Goal: Task Accomplishment & Management: Use online tool/utility

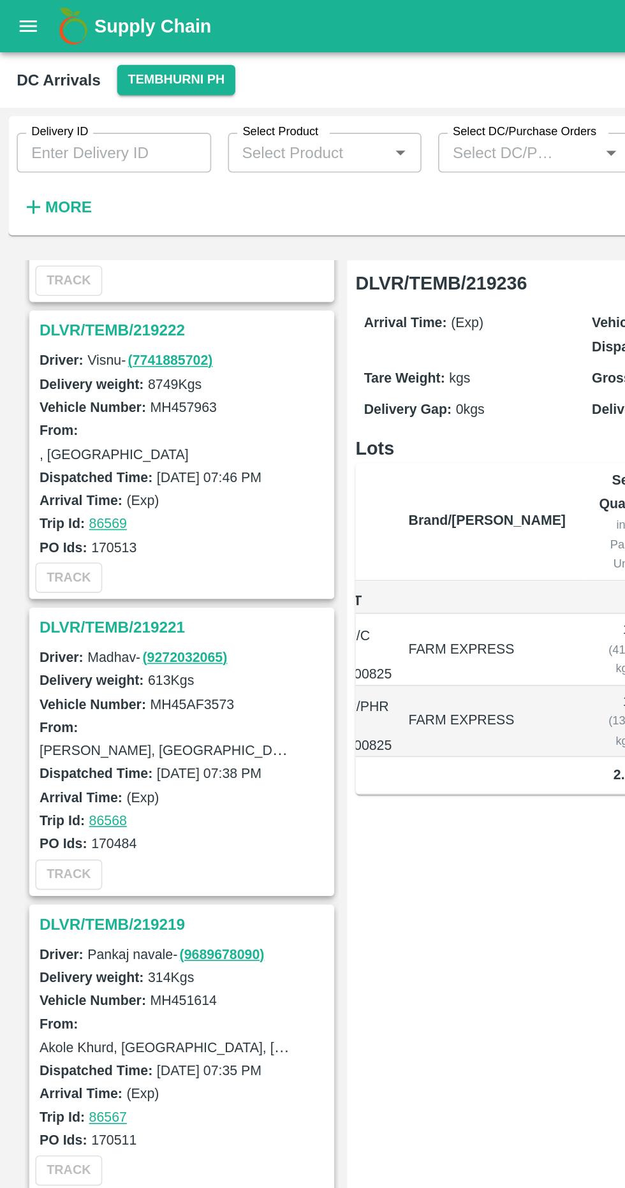
scroll to position [1065, 0]
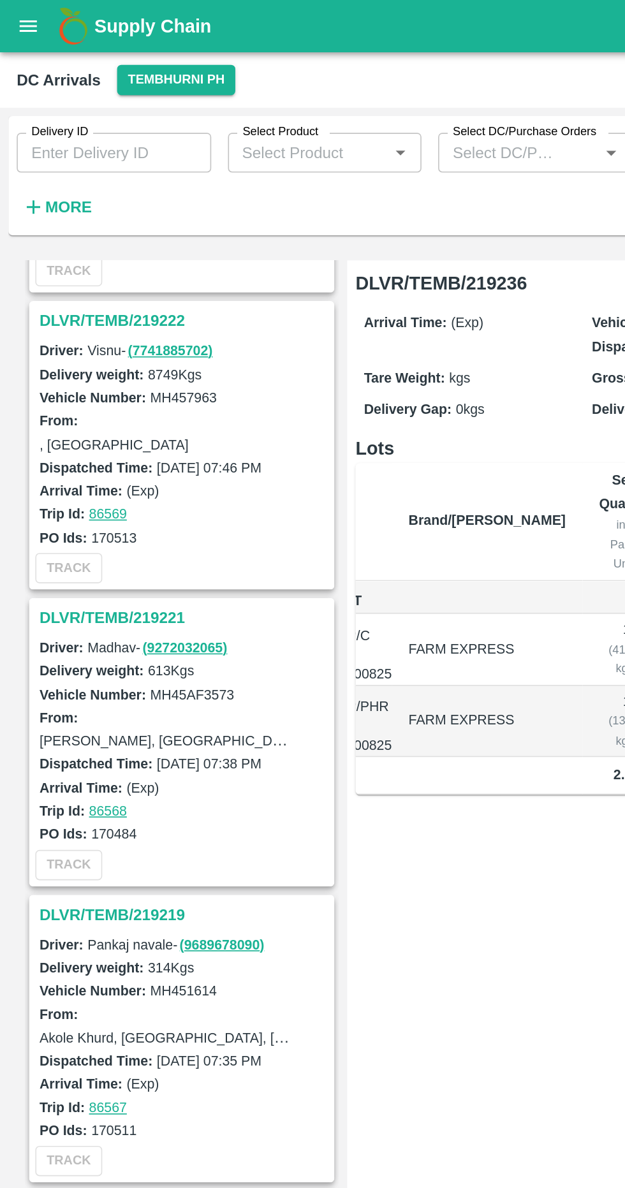
click at [83, 373] on h3 "DLVR/TEMB/219221" at bounding box center [112, 376] width 177 height 17
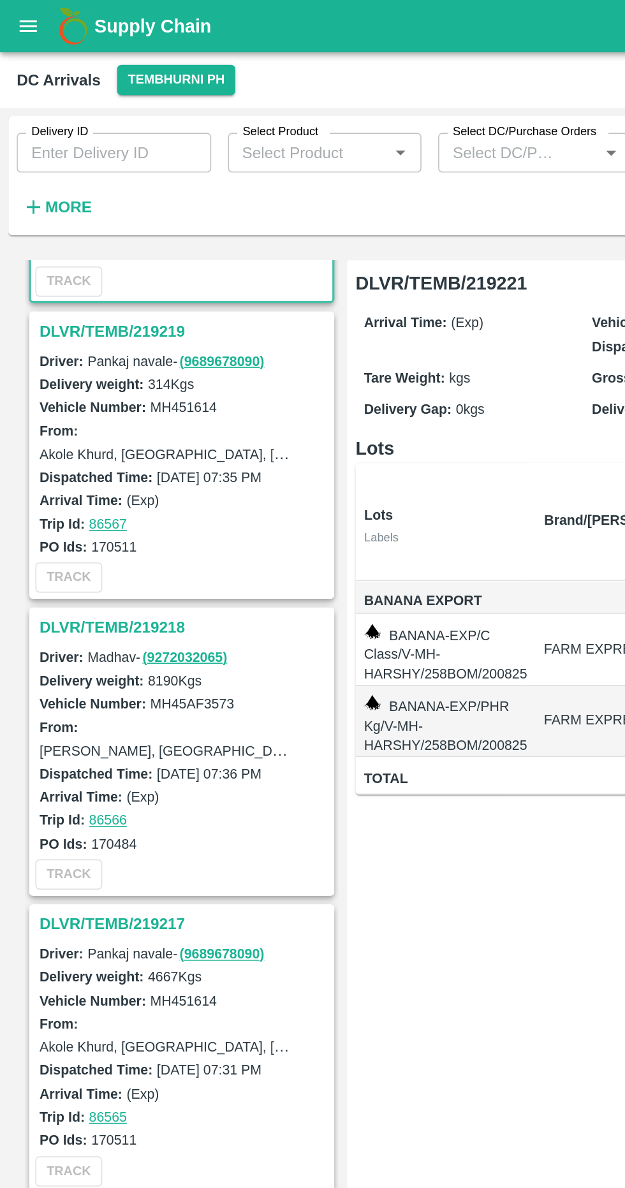
scroll to position [1428, 0]
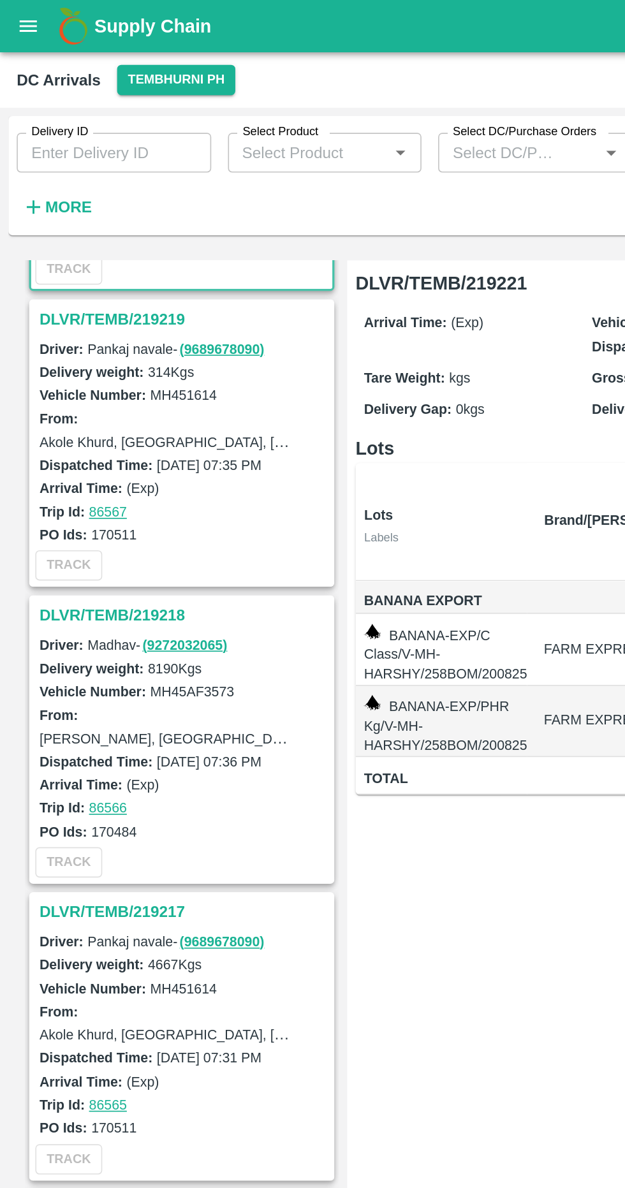
click at [68, 367] on h3 "DLVR/TEMB/219218" at bounding box center [112, 375] width 177 height 17
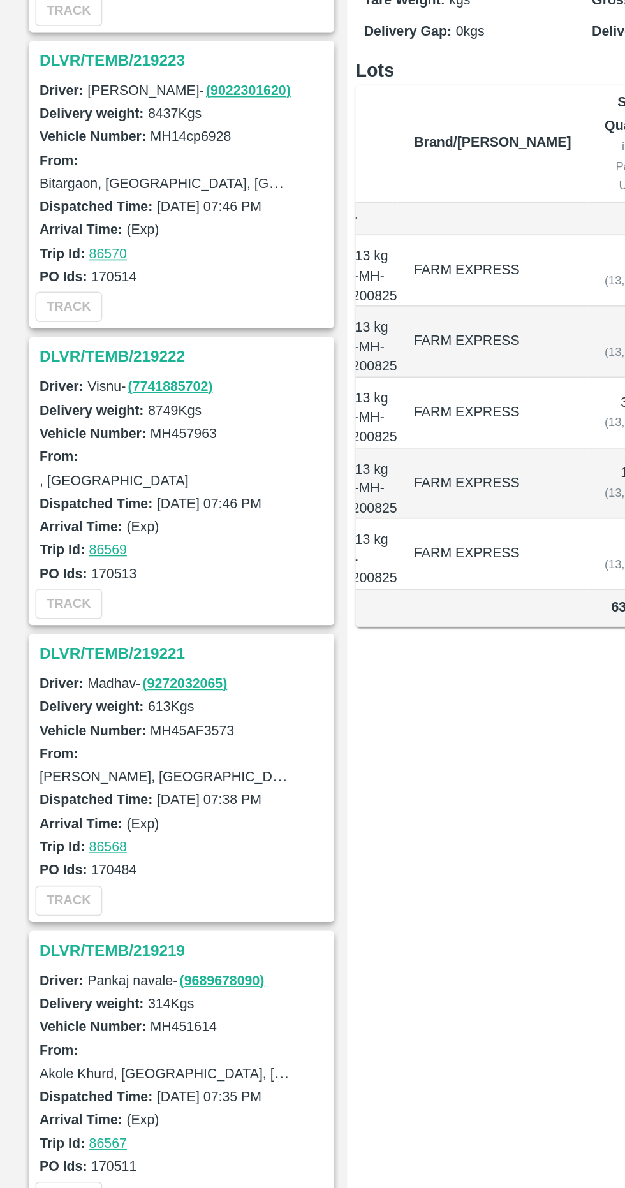
scroll to position [827, 0]
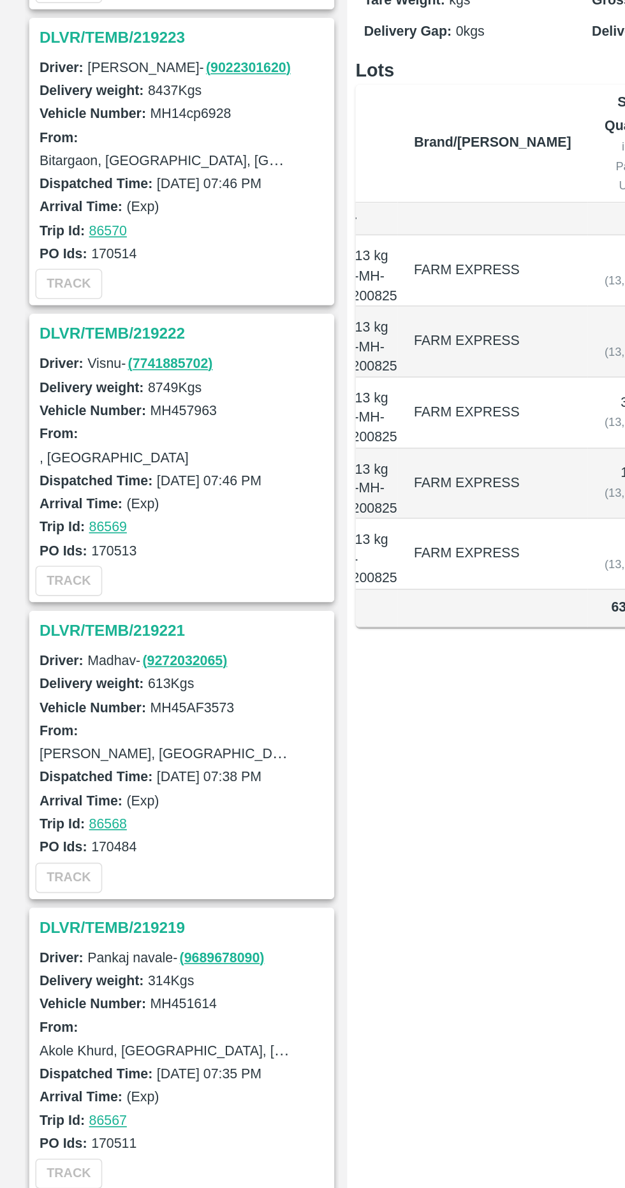
click at [89, 607] on h3 "DLVR/TEMB/219221" at bounding box center [112, 615] width 177 height 17
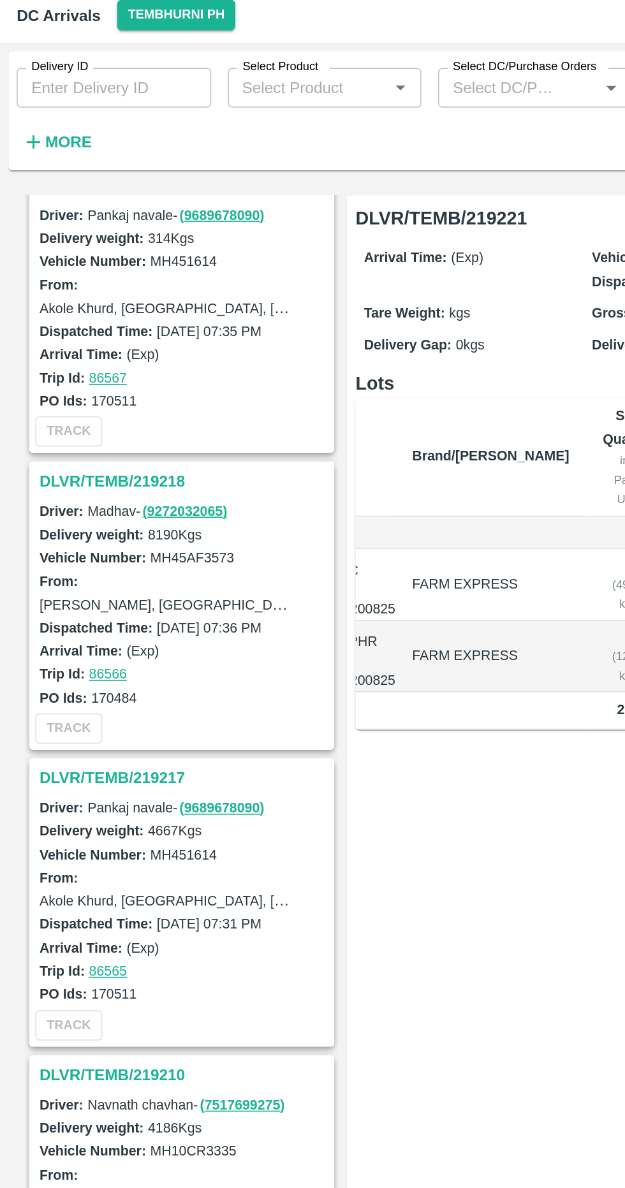
scroll to position [1472, 0]
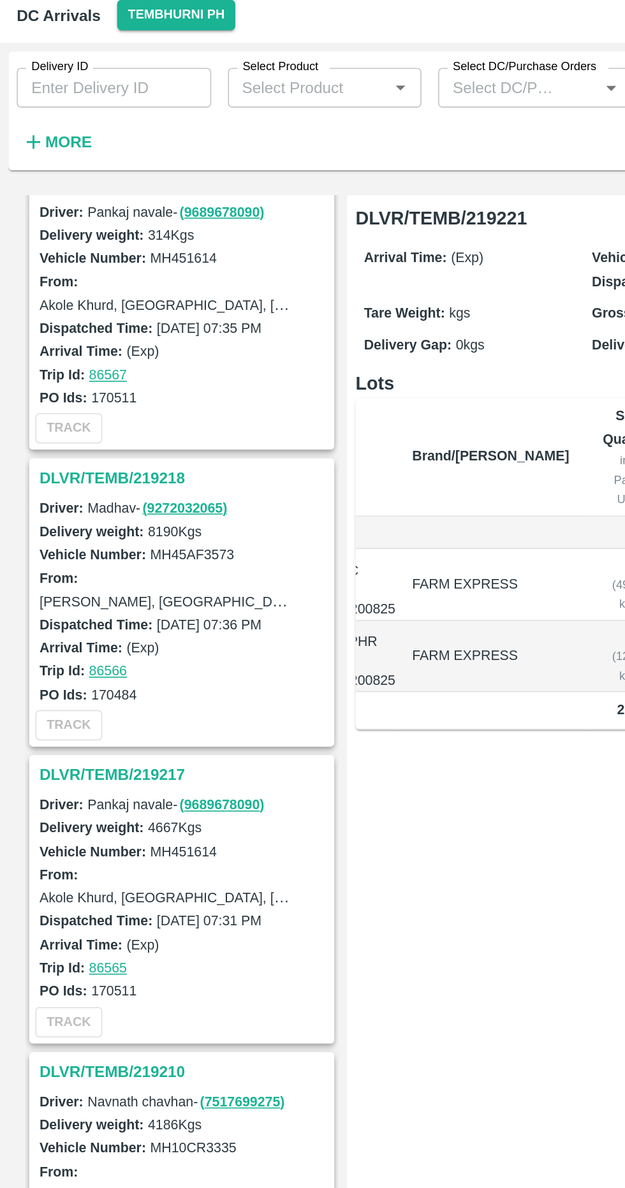
click at [94, 504] on h3 "DLVR/TEMB/219217" at bounding box center [112, 512] width 177 height 17
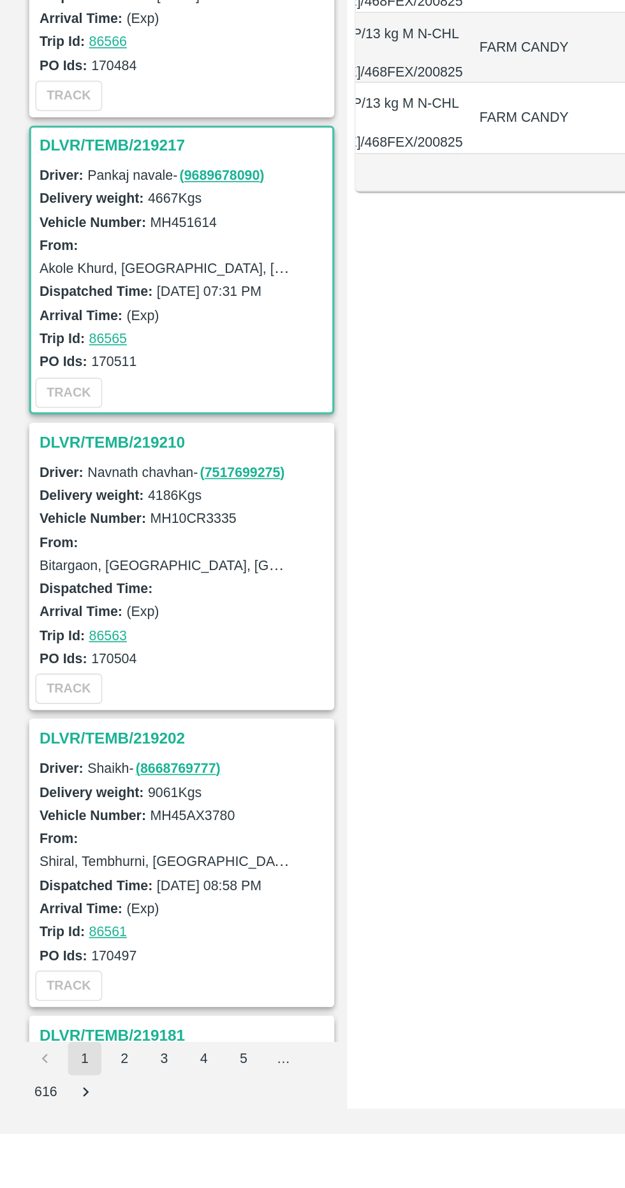
scroll to position [1398, 0]
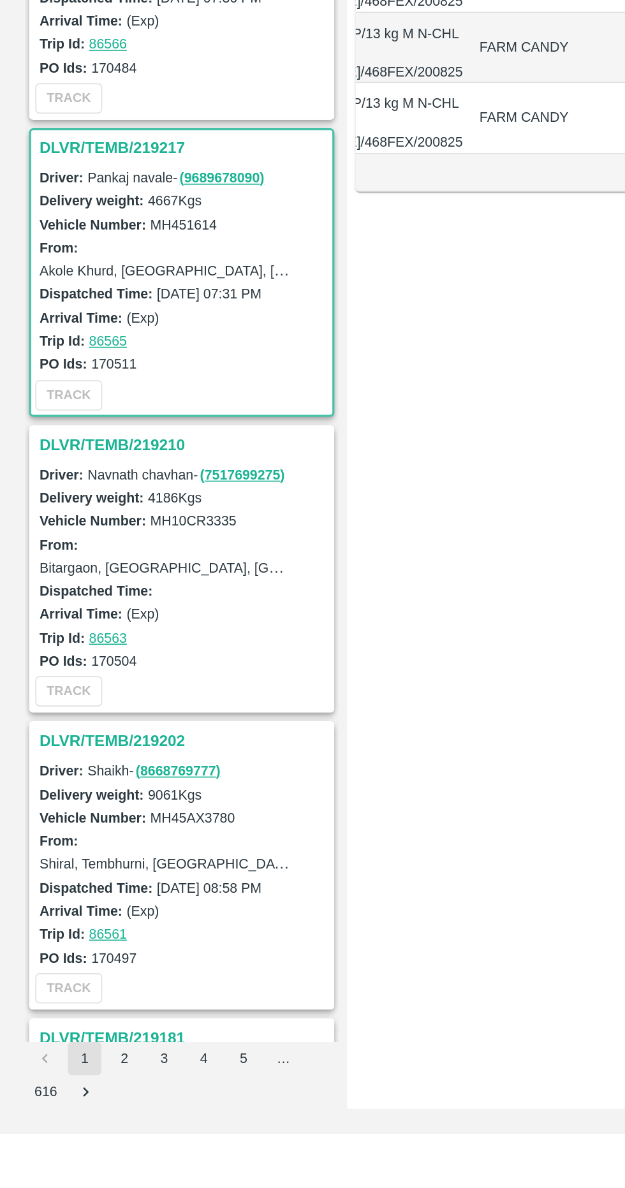
click at [71, 940] on h3 "DLVR/TEMB/219202" at bounding box center [112, 948] width 177 height 17
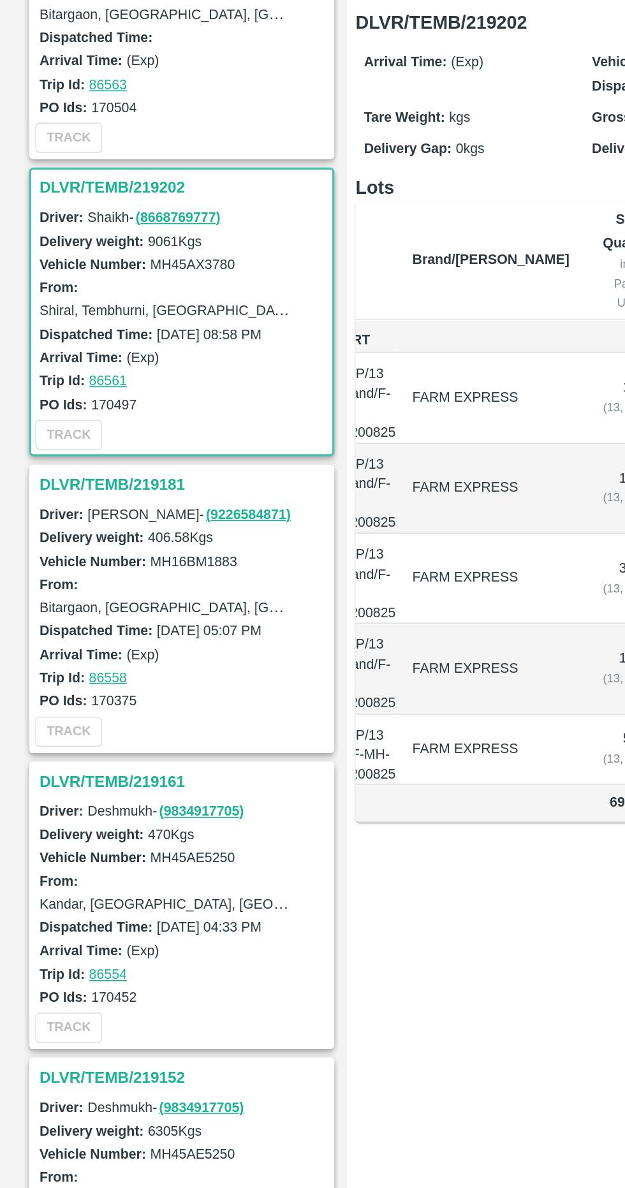
scroll to position [0, 70]
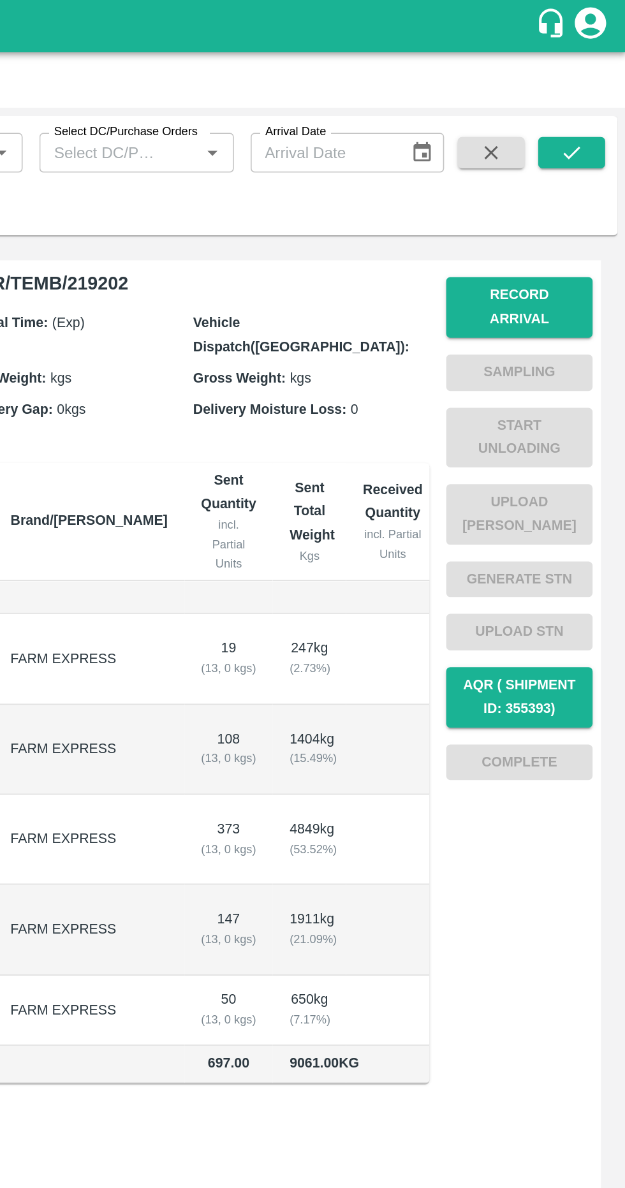
click at [577, 176] on button "Record Arrival" at bounding box center [559, 187] width 89 height 37
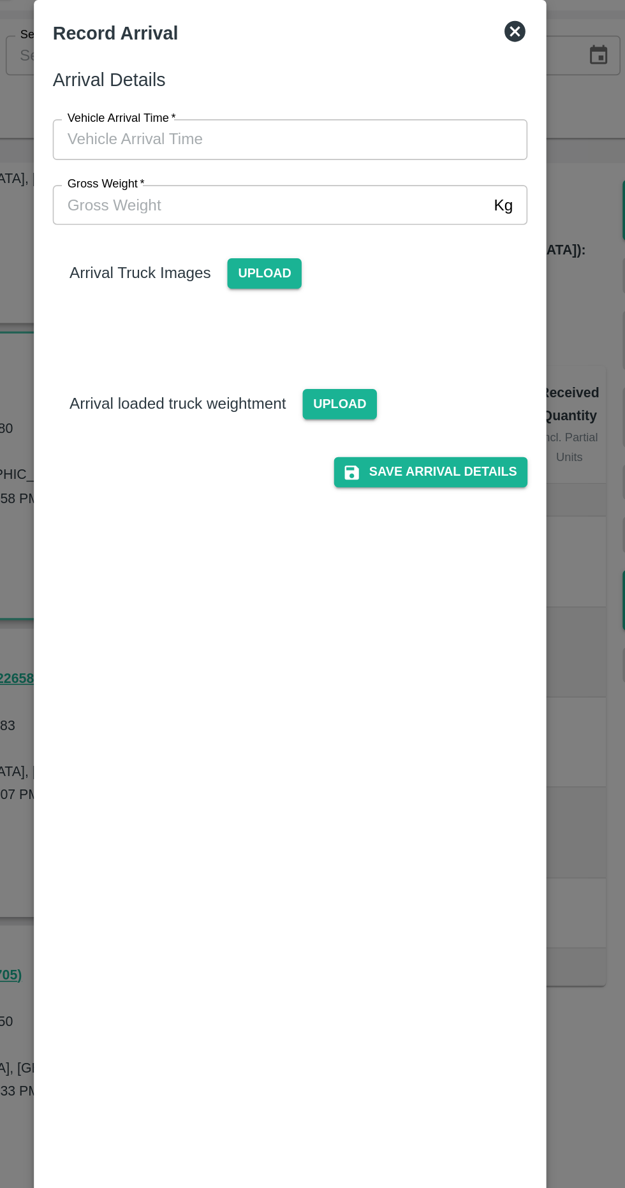
click at [368, 143] on input "Vehicle Arrival Time   *" at bounding box center [308, 144] width 280 height 24
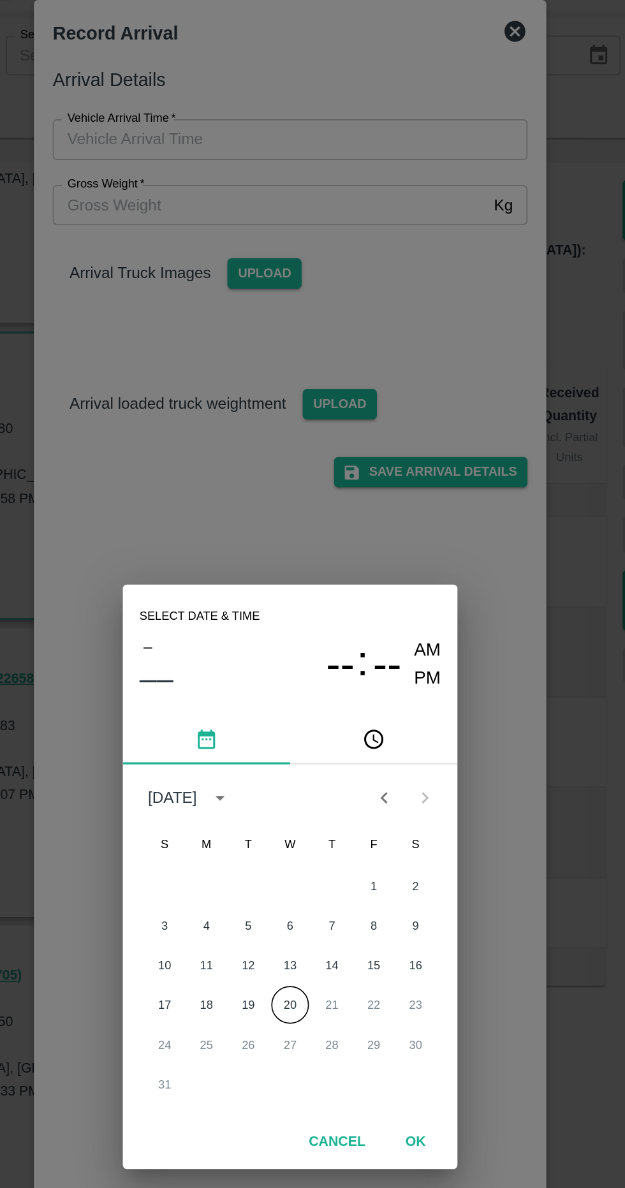
click at [316, 670] on button "20" at bounding box center [312, 671] width 23 height 23
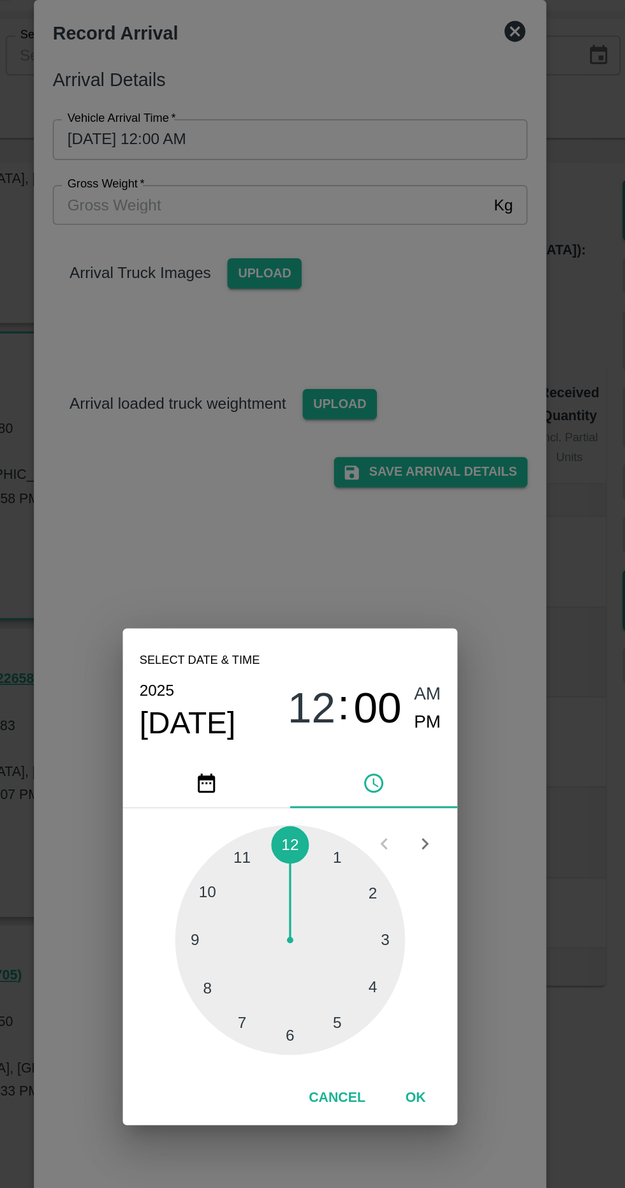
click at [258, 637] on div at bounding box center [312, 632] width 140 height 140
click at [348, 684] on div at bounding box center [312, 632] width 140 height 140
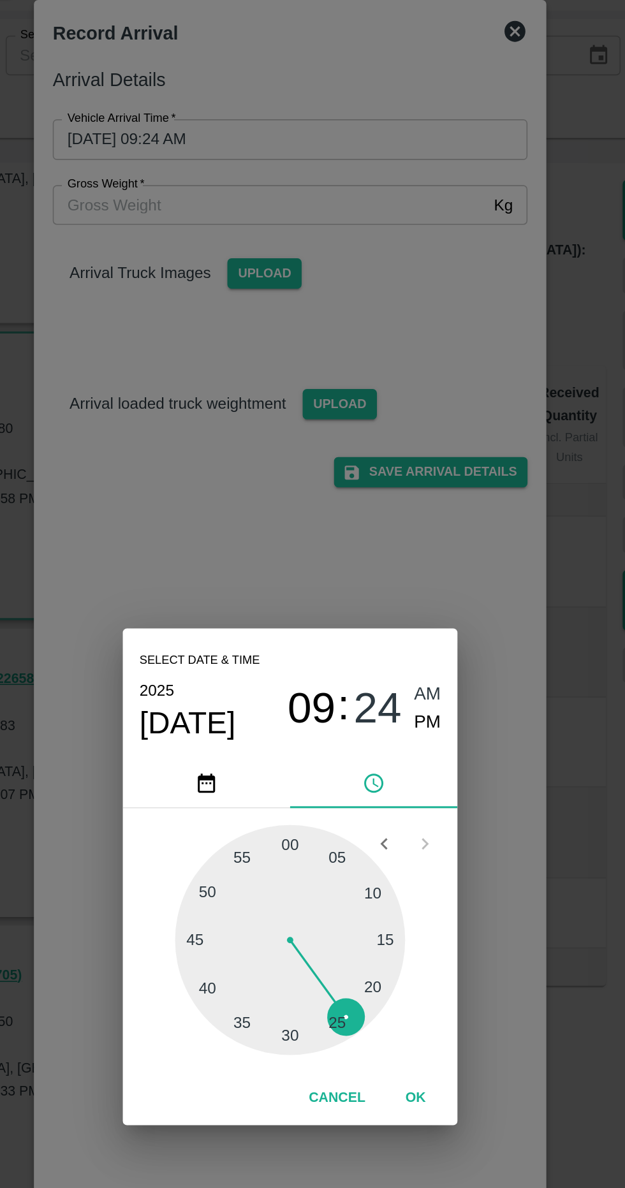
click at [372, 632] on div at bounding box center [312, 632] width 140 height 140
type input "20/08/2025 09:15 AM"
click at [406, 734] on button "OK" at bounding box center [388, 729] width 41 height 22
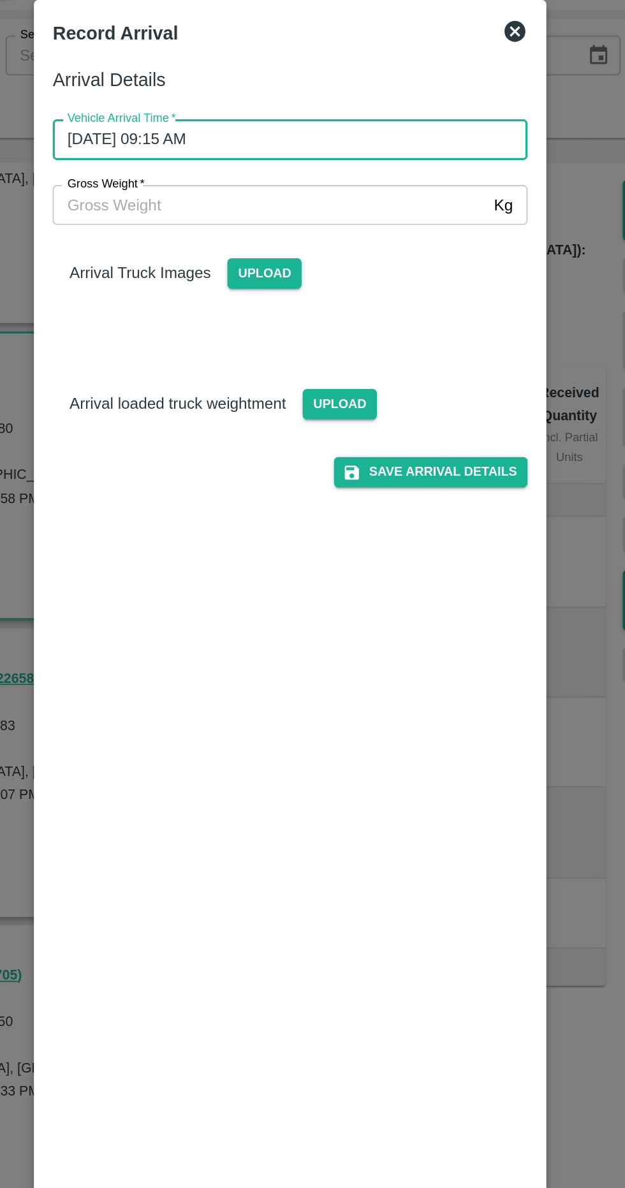
click at [386, 179] on input "Gross Weight   *" at bounding box center [300, 184] width 264 height 24
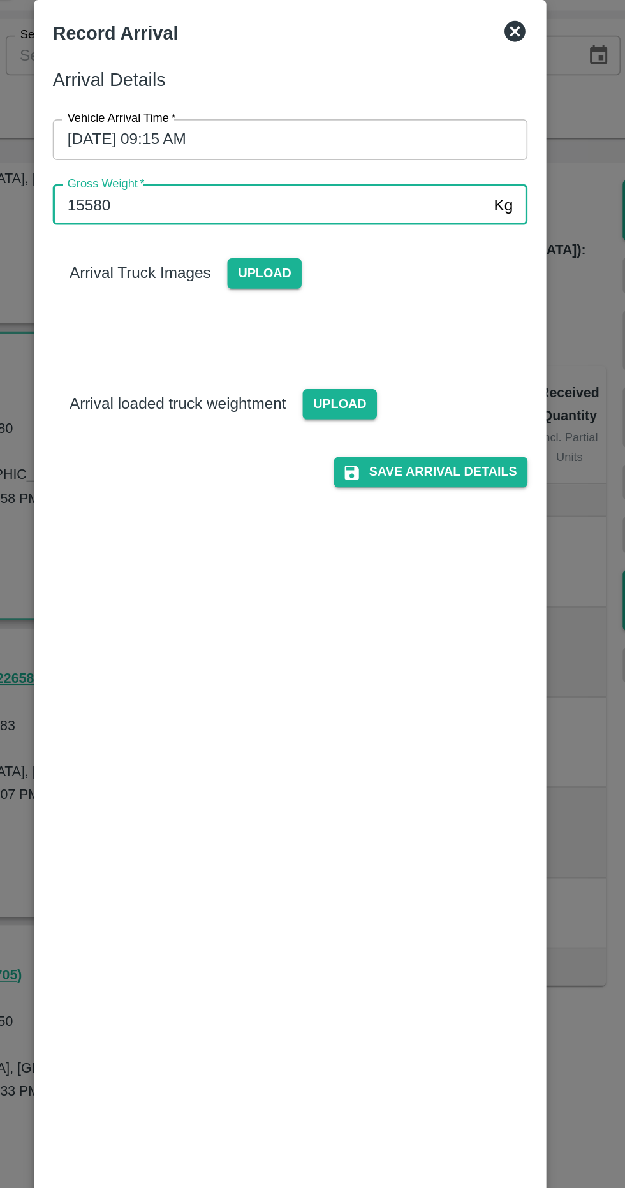
type input "15580"
click at [295, 224] on span "Upload" at bounding box center [296, 226] width 45 height 18
click at [0, 0] on input "Upload" at bounding box center [0, 0] width 0 height 0
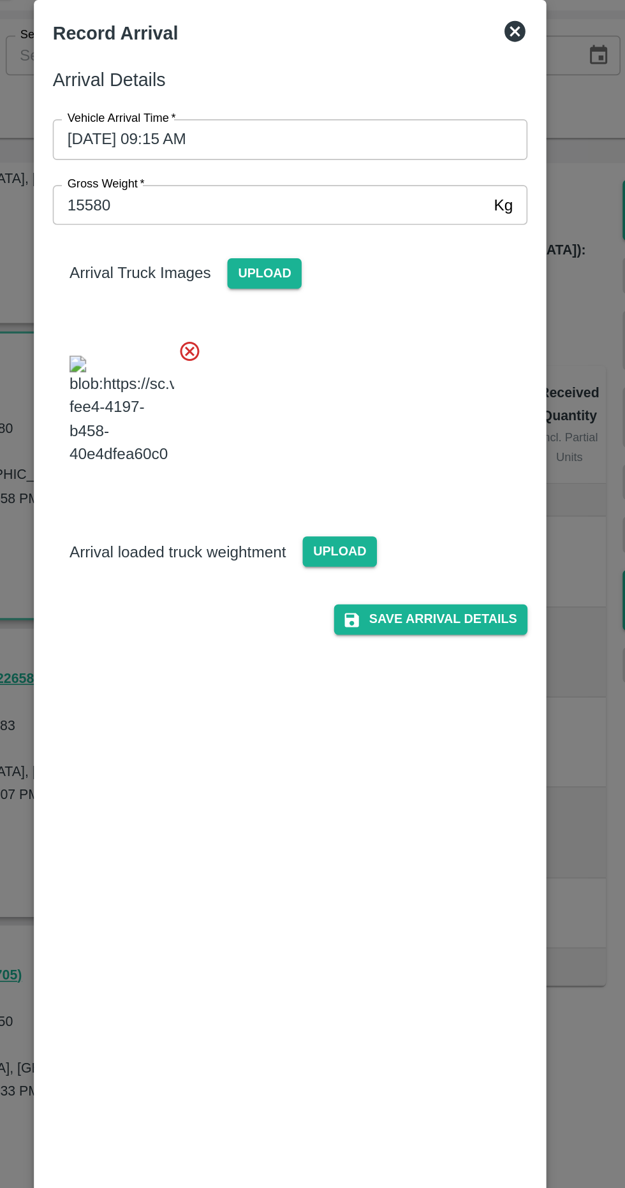
click at [432, 446] on button "Save Arrival Details" at bounding box center [398, 437] width 118 height 18
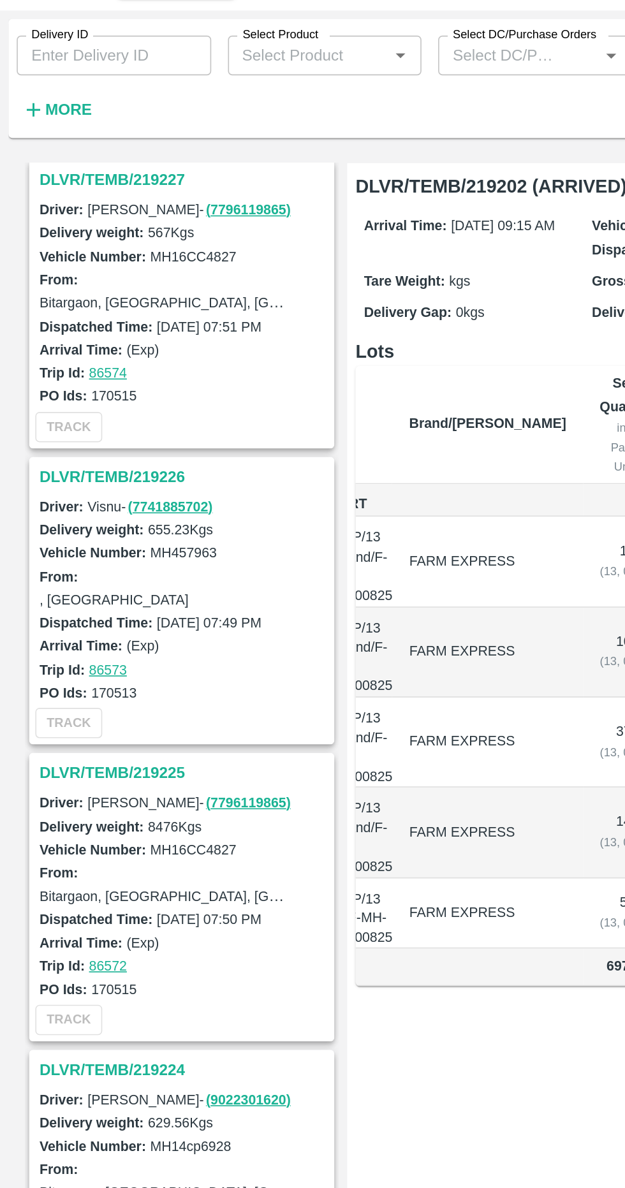
scroll to position [0, 0]
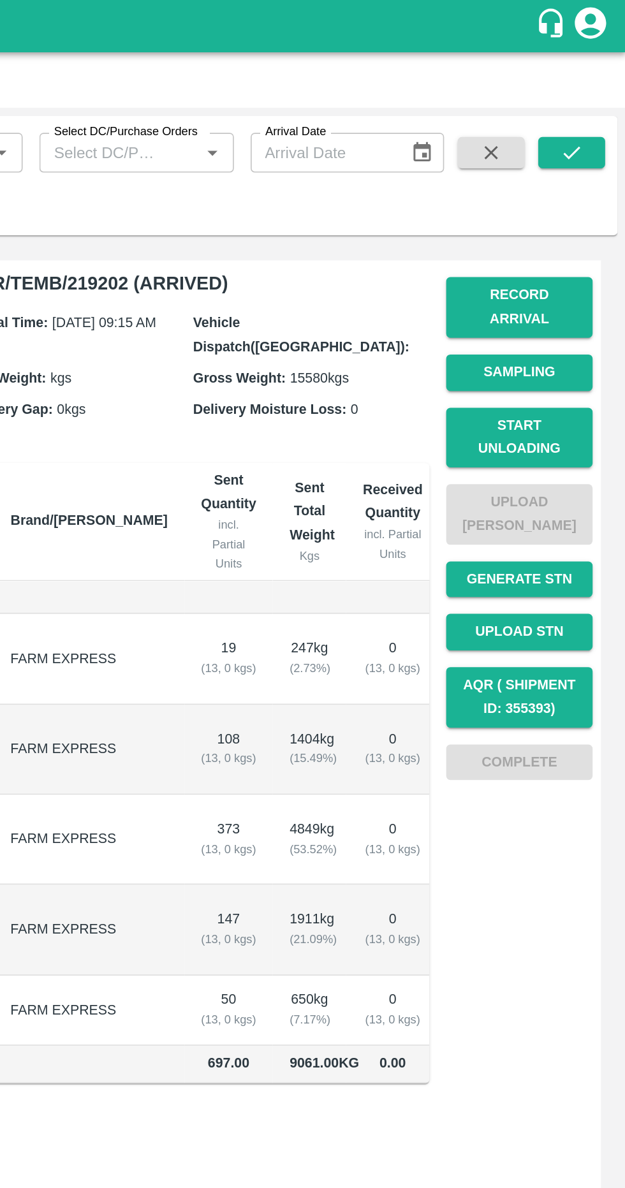
click at [553, 178] on button "Record Arrival" at bounding box center [559, 187] width 89 height 37
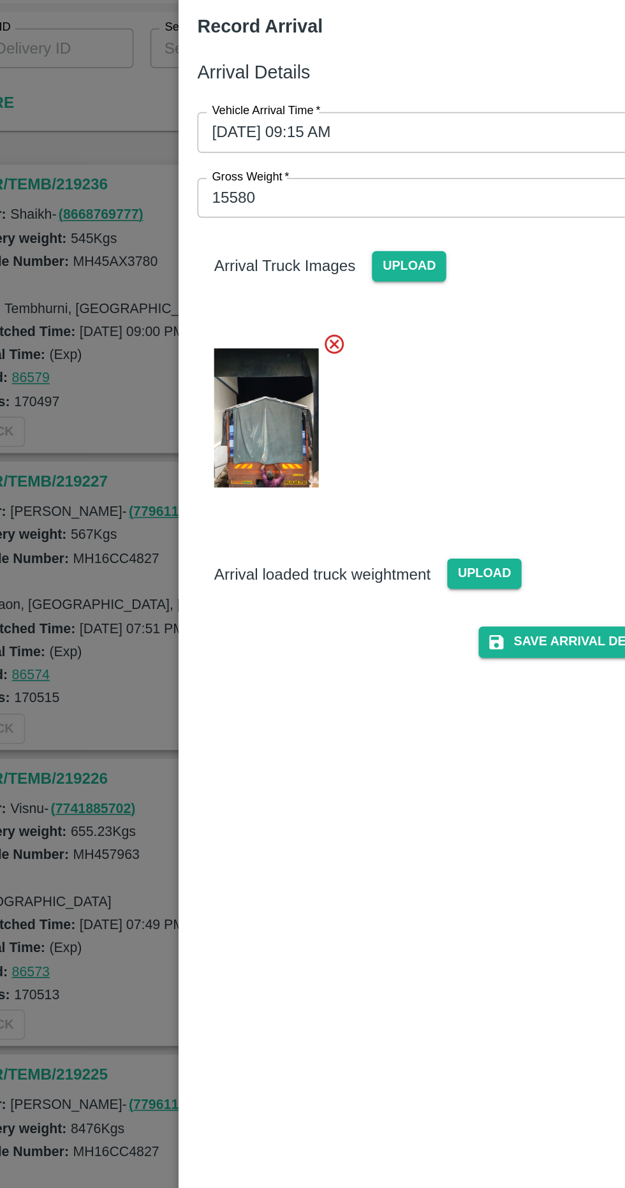
click at [334, 422] on span "Upload" at bounding box center [342, 413] width 45 height 18
click at [0, 0] on input "Upload" at bounding box center [0, 0] width 0 height 0
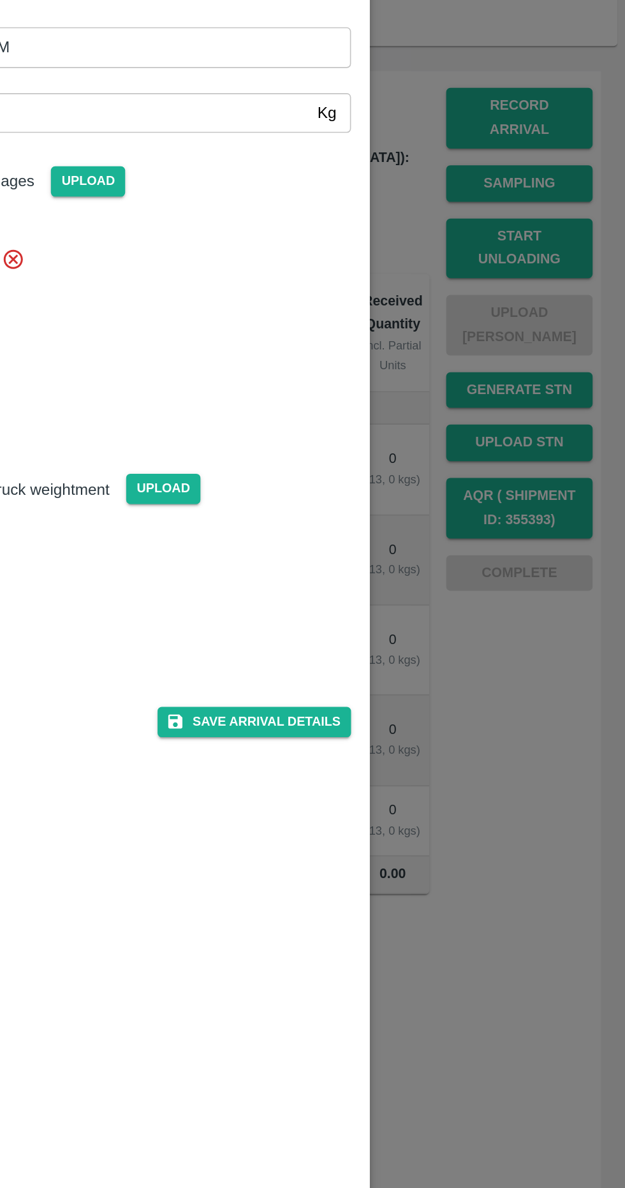
click at [420, 565] on button "Save Arrival Details" at bounding box center [398, 555] width 118 height 18
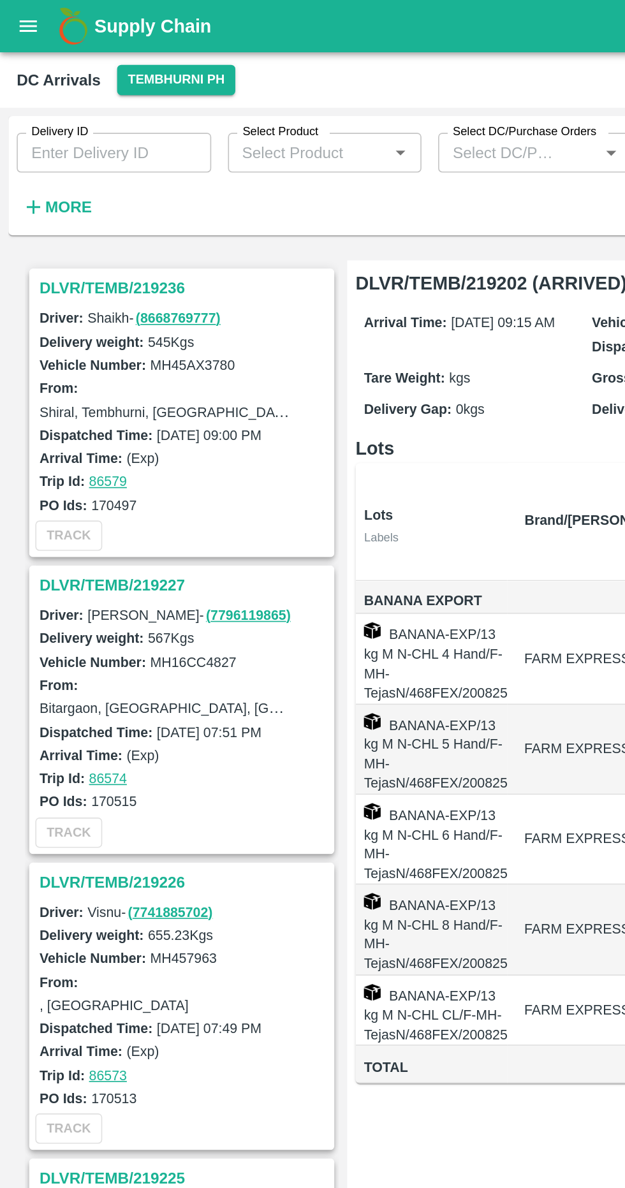
scroll to position [0, 70]
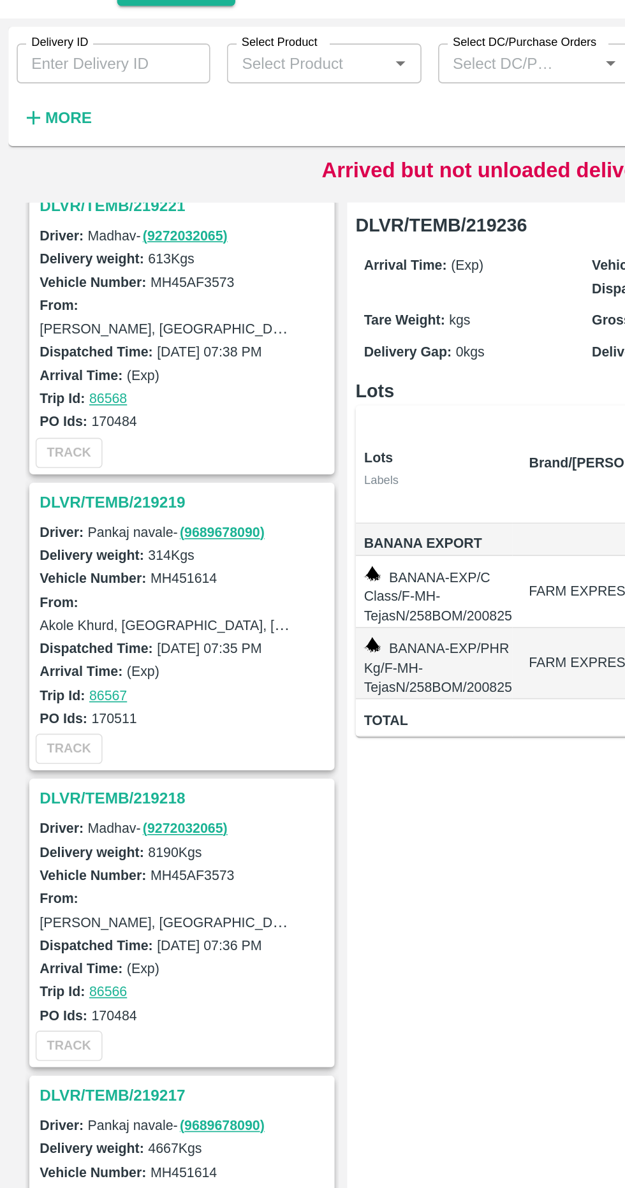
scroll to position [1279, 0]
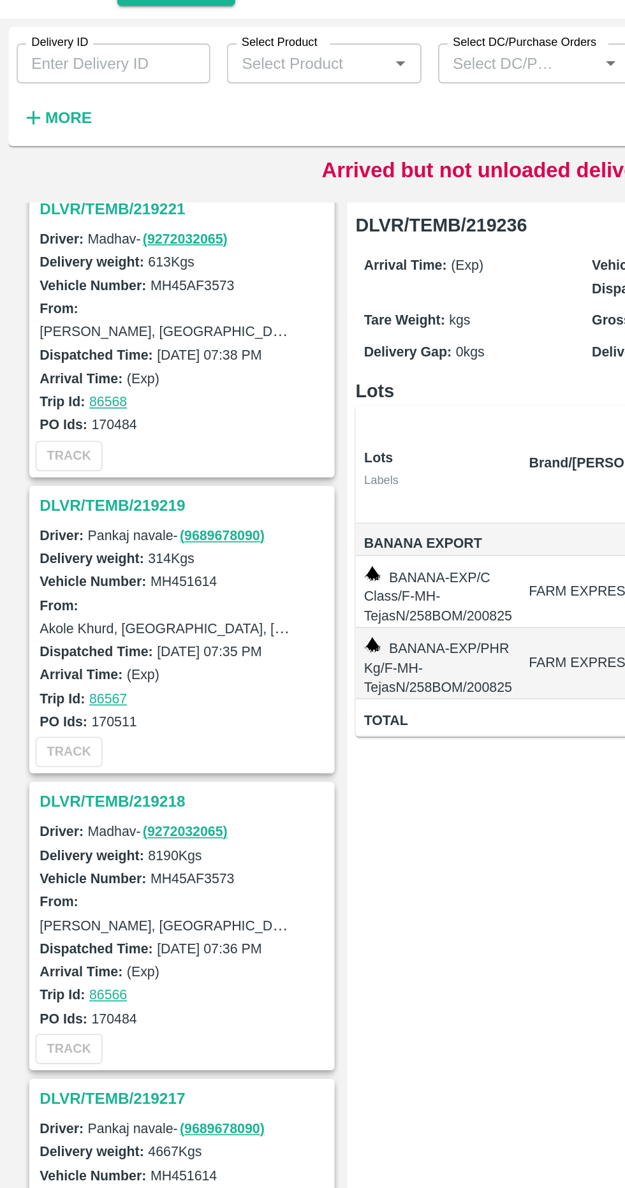
click at [77, 538] on h3 "DLVR/TEMB/219218" at bounding box center [112, 543] width 177 height 17
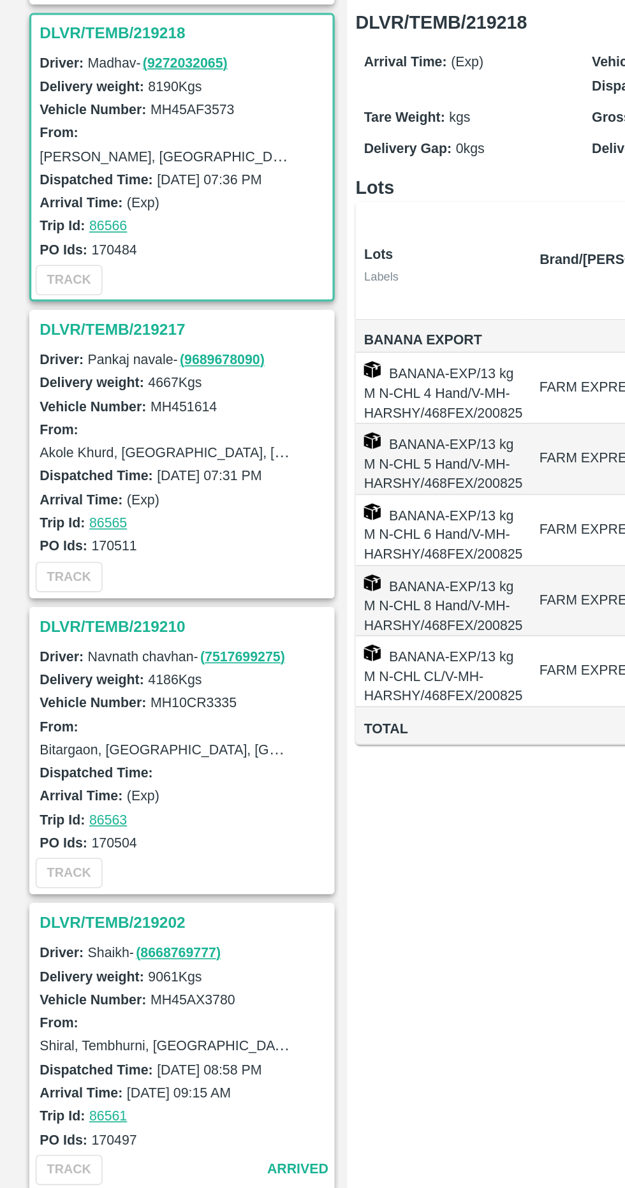
scroll to position [1629, 0]
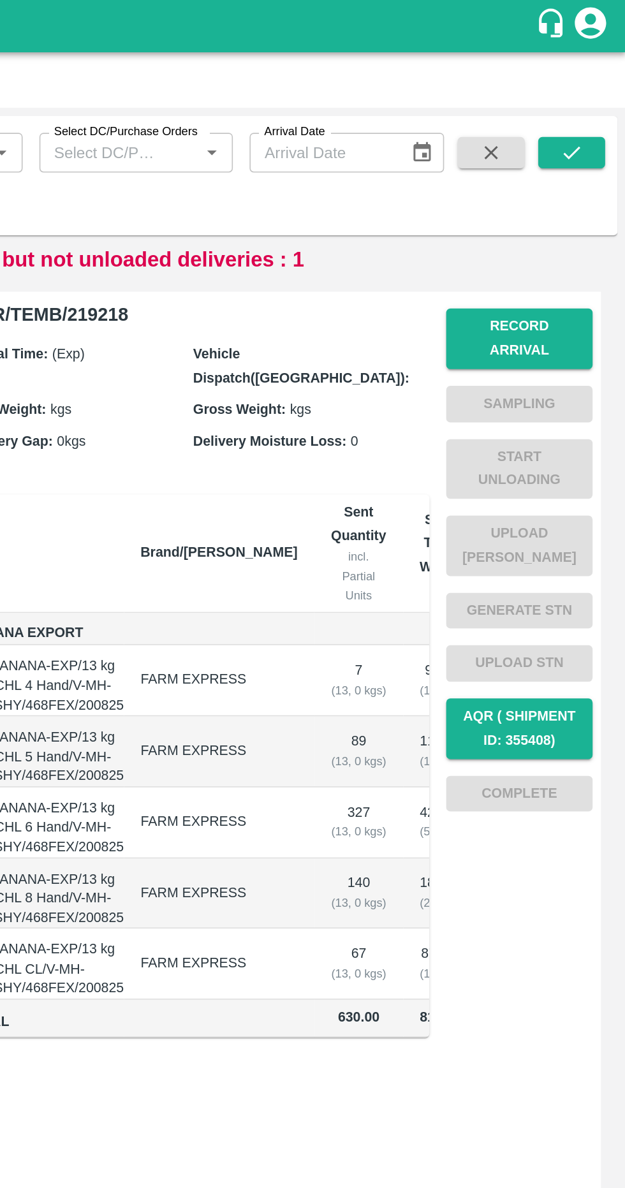
click at [566, 198] on button "Record Arrival" at bounding box center [559, 206] width 89 height 37
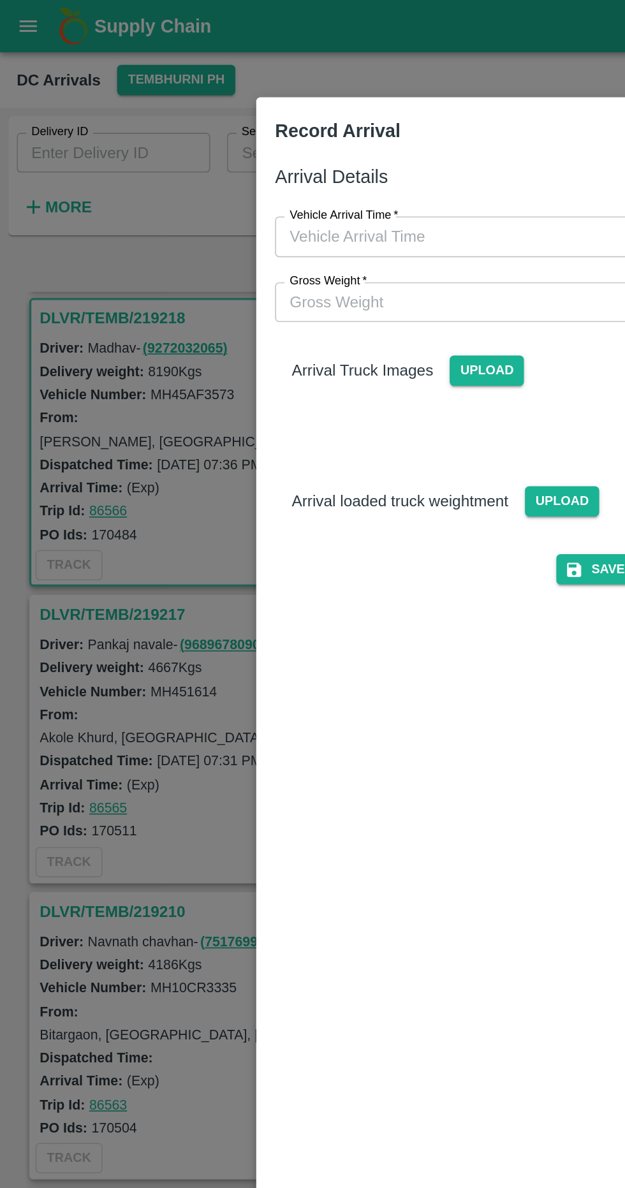
click at [305, 136] on input "Vehicle Arrival Time   *" at bounding box center [308, 144] width 280 height 24
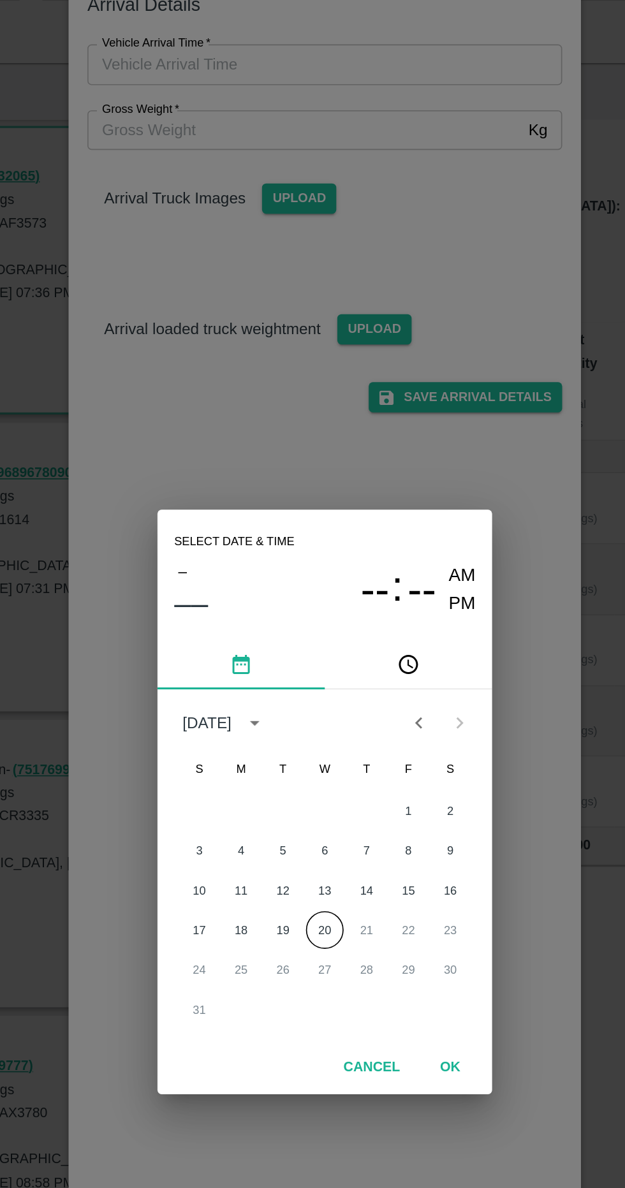
click at [312, 683] on button "20" at bounding box center [312, 671] width 23 height 23
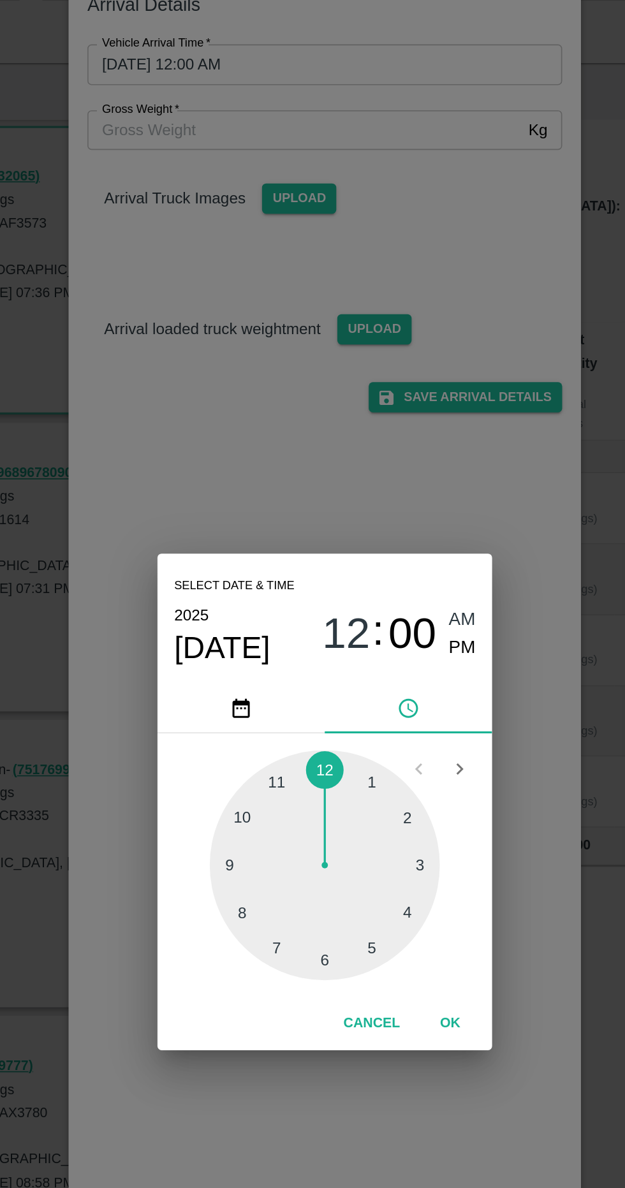
click at [263, 694] on div at bounding box center [312, 632] width 140 height 140
type input "20/08/2025 08:00 AM"
click at [398, 491] on span "AM" at bounding box center [396, 482] width 17 height 17
click at [390, 740] on button "OK" at bounding box center [388, 729] width 41 height 22
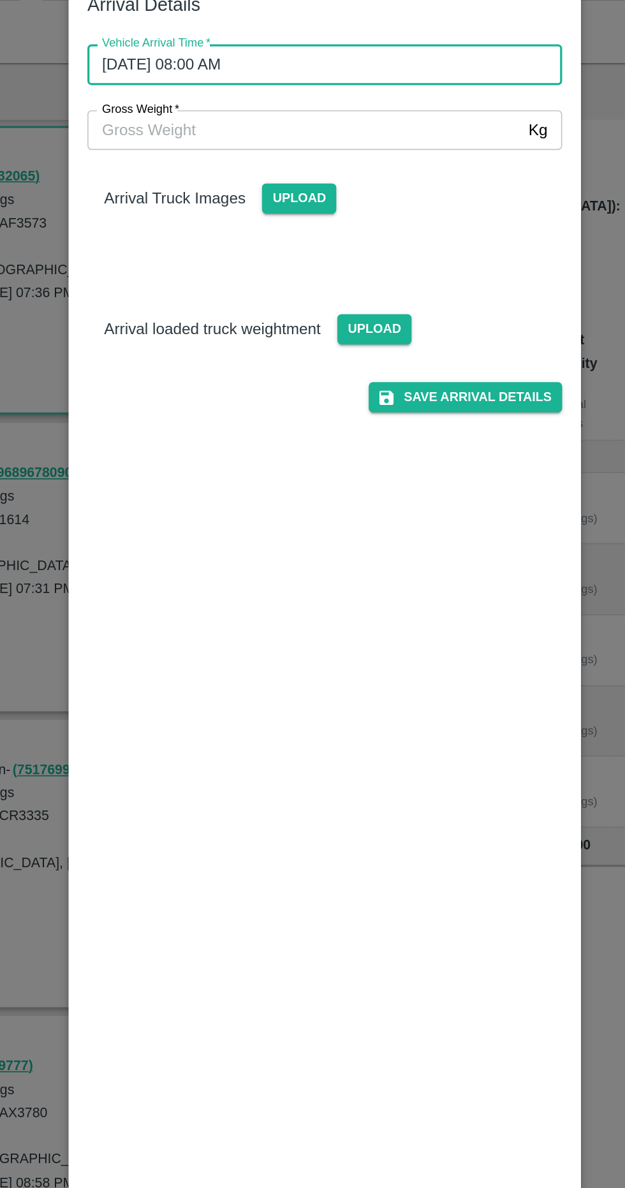
click at [372, 177] on input "Gross Weight   *" at bounding box center [300, 184] width 264 height 24
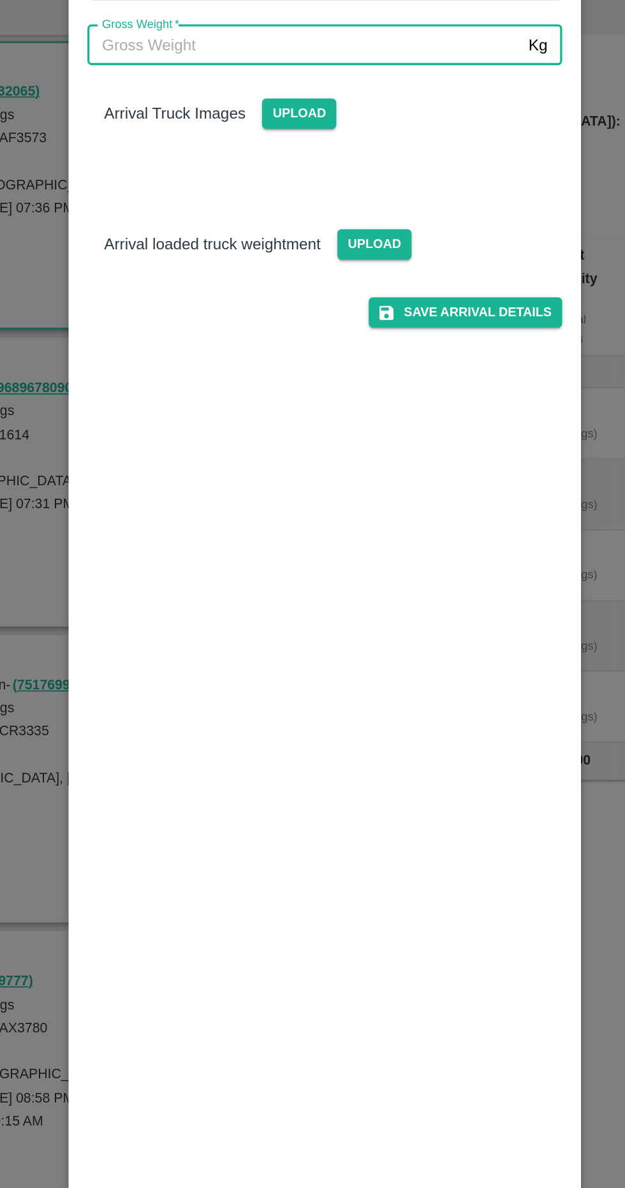
click at [179, 655] on div "Arrival Details Vehicle Arrival Time   * 20/08/2025 08:00 AM Vehicle Arrival Ti…" at bounding box center [313, 608] width 300 height 1028
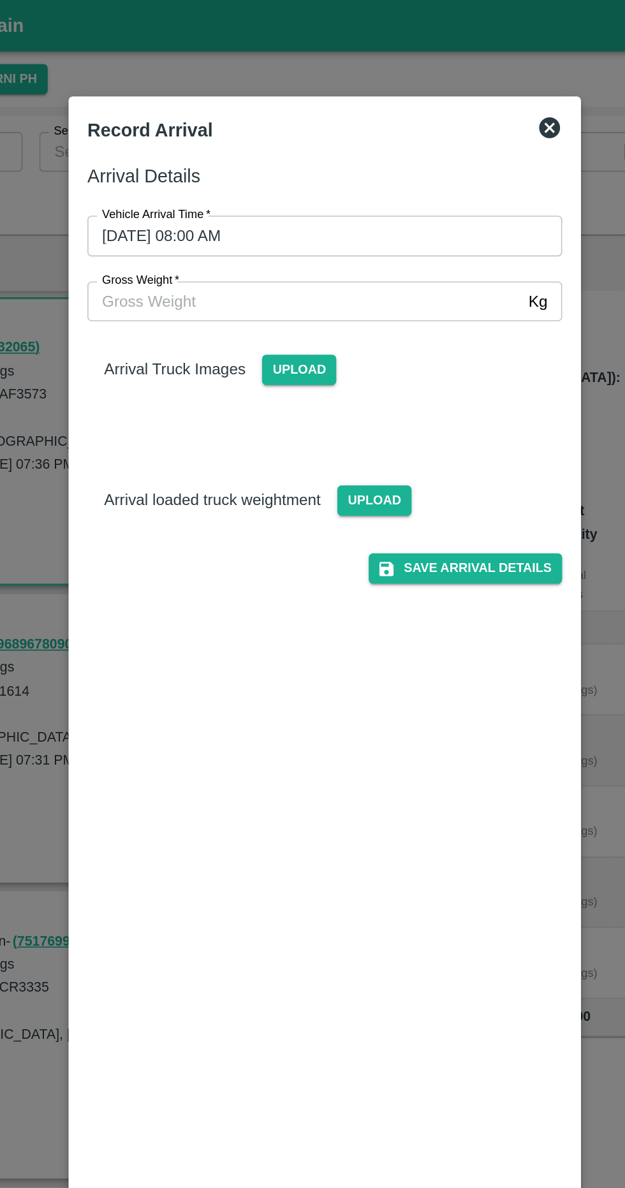
click at [333, 183] on input "Gross Weight   *" at bounding box center [300, 184] width 264 height 24
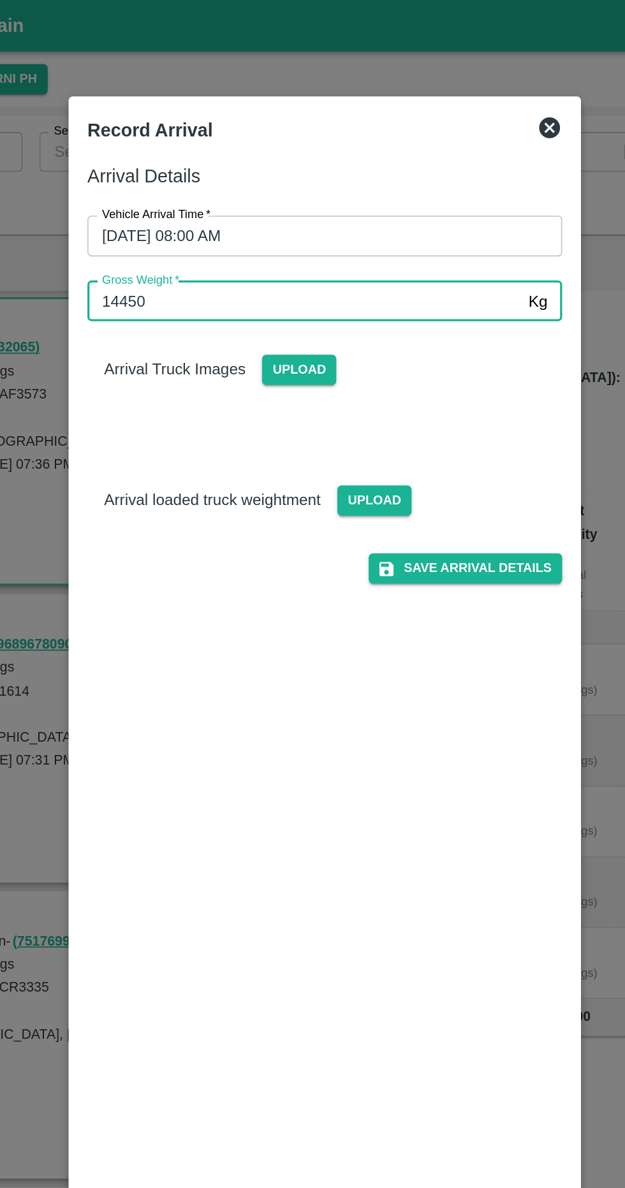
type input "14450"
click at [309, 226] on span "Upload" at bounding box center [296, 226] width 45 height 18
click at [0, 0] on input "Upload" at bounding box center [0, 0] width 0 height 0
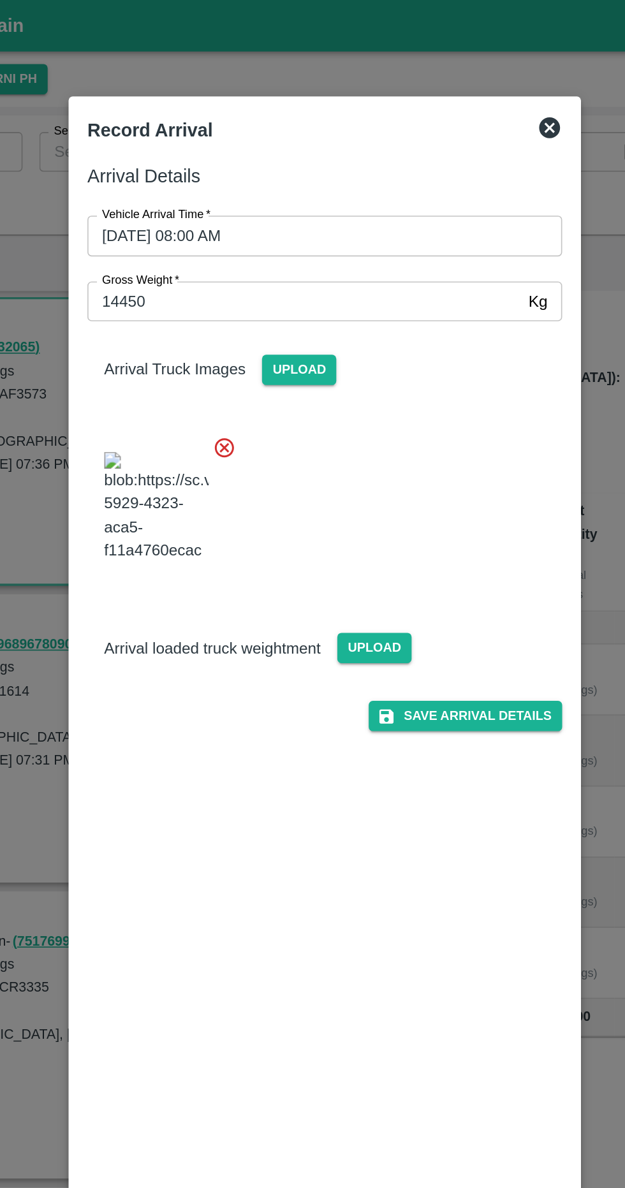
click at [347, 405] on span "Upload" at bounding box center [342, 395] width 45 height 18
click at [0, 0] on input "Upload" at bounding box center [0, 0] width 0 height 0
click at [342, 405] on span "Upload" at bounding box center [342, 395] width 45 height 18
click at [0, 0] on input "Upload" at bounding box center [0, 0] width 0 height 0
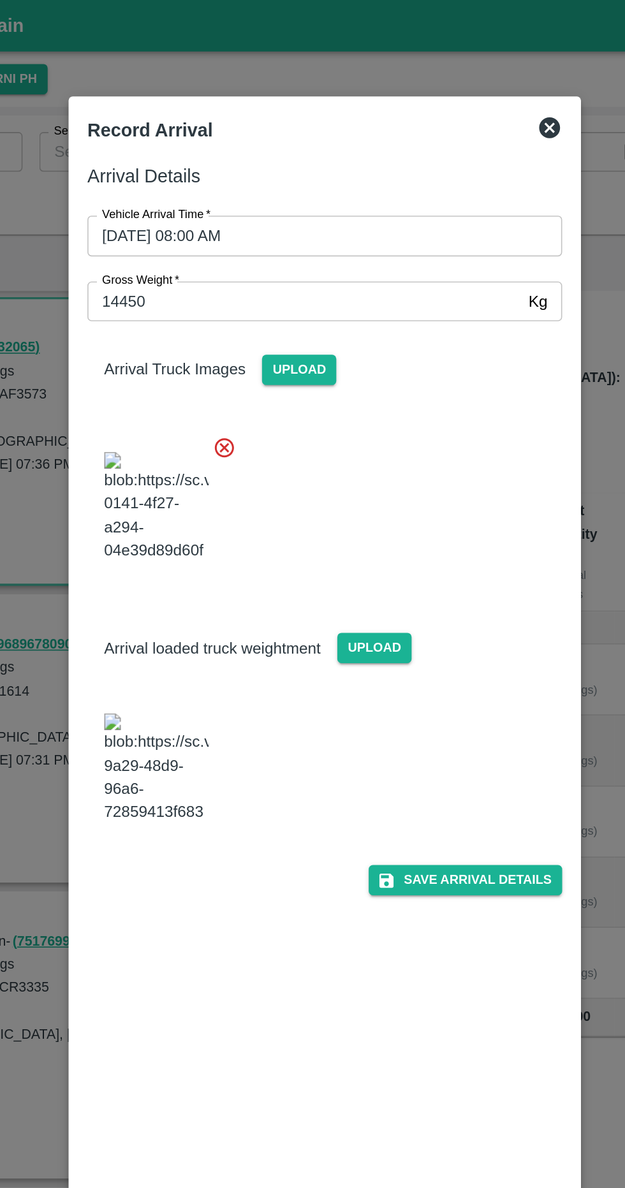
click at [419, 546] on button "Save Arrival Details" at bounding box center [398, 537] width 118 height 18
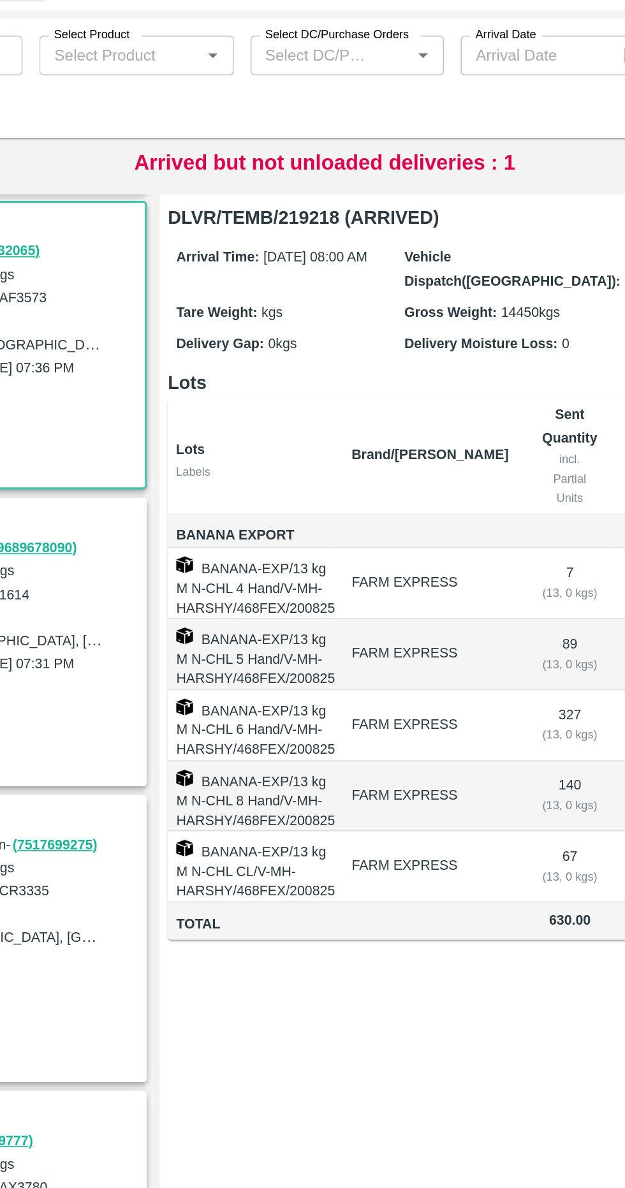
scroll to position [0, 76]
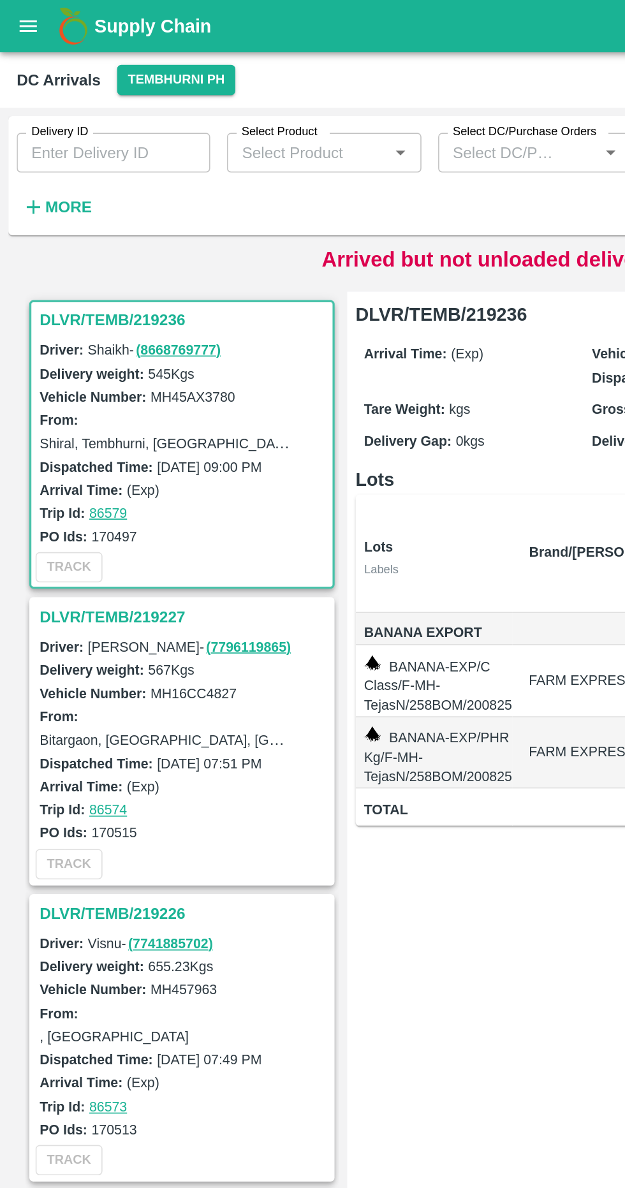
click at [22, 15] on icon "open drawer" at bounding box center [17, 16] width 14 height 14
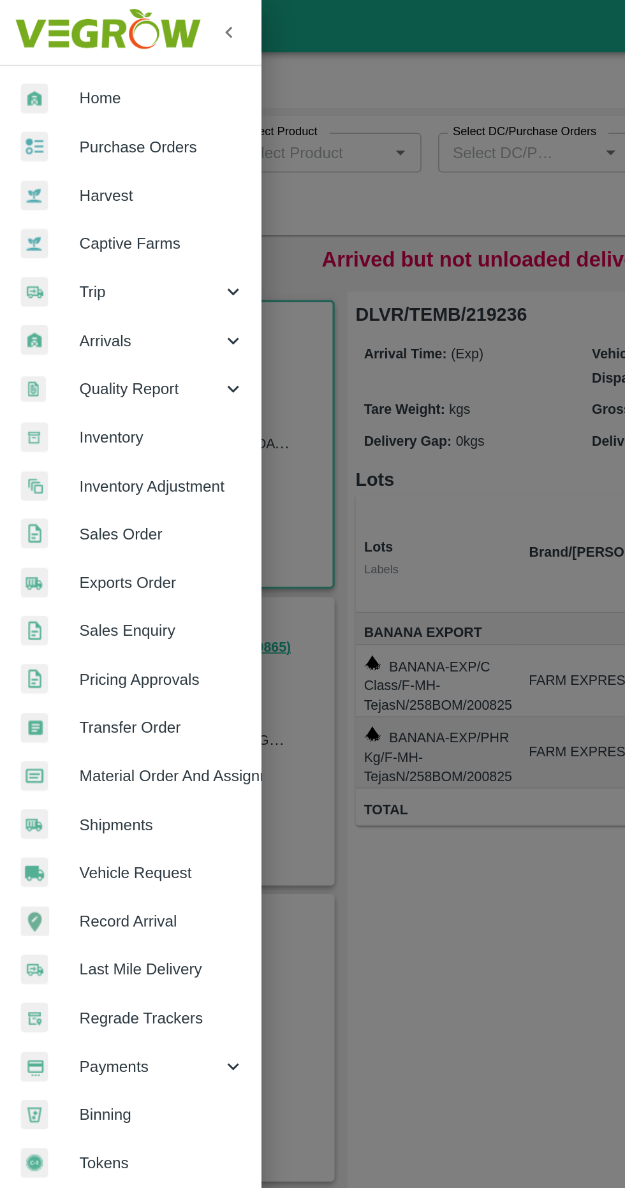
click at [139, 207] on icon at bounding box center [142, 208] width 14 height 14
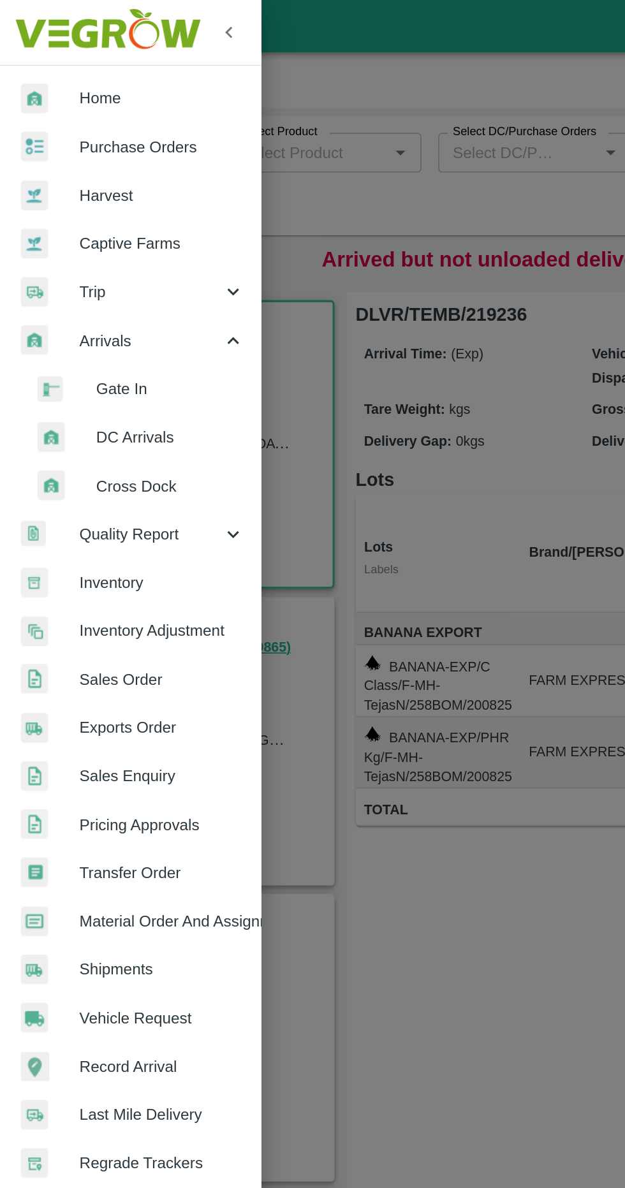
click at [112, 268] on span "DC Arrivals" at bounding box center [104, 266] width 91 height 14
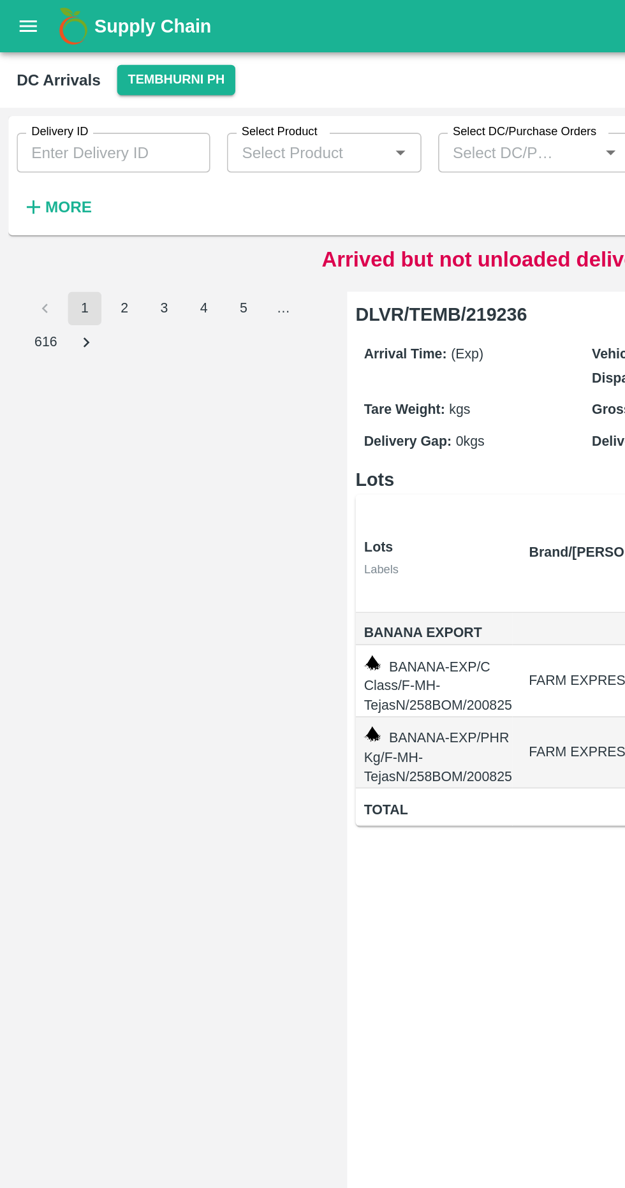
scroll to position [0, 73]
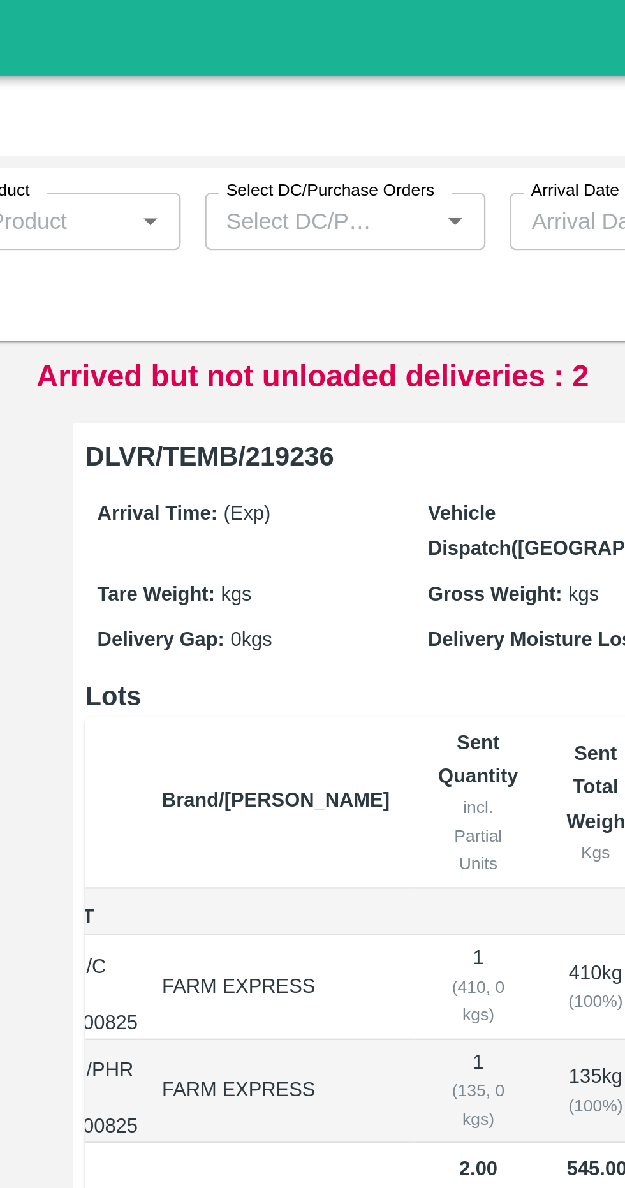
click at [353, 154] on p "Arrived but not unloaded deliveries : 2" at bounding box center [312, 158] width 233 height 19
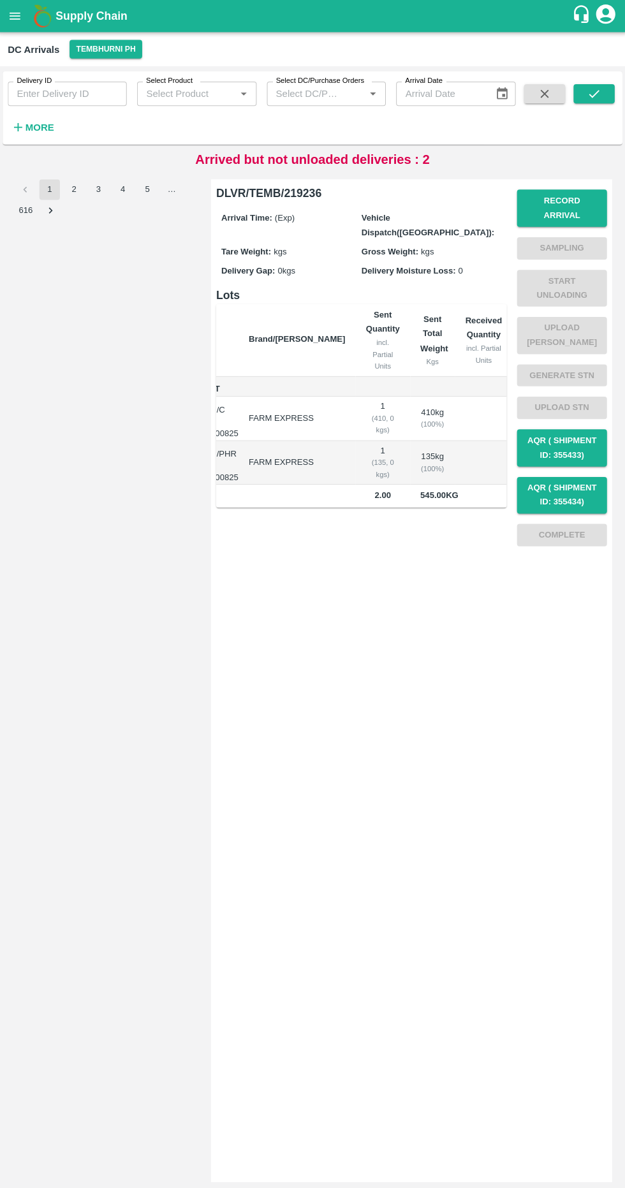
click at [324, 226] on div "Arrival Time: (Exp) Vehicle Dispatch(DC): Tare Weight: kgs Gross Weight: kgs De…" at bounding box center [361, 242] width 288 height 82
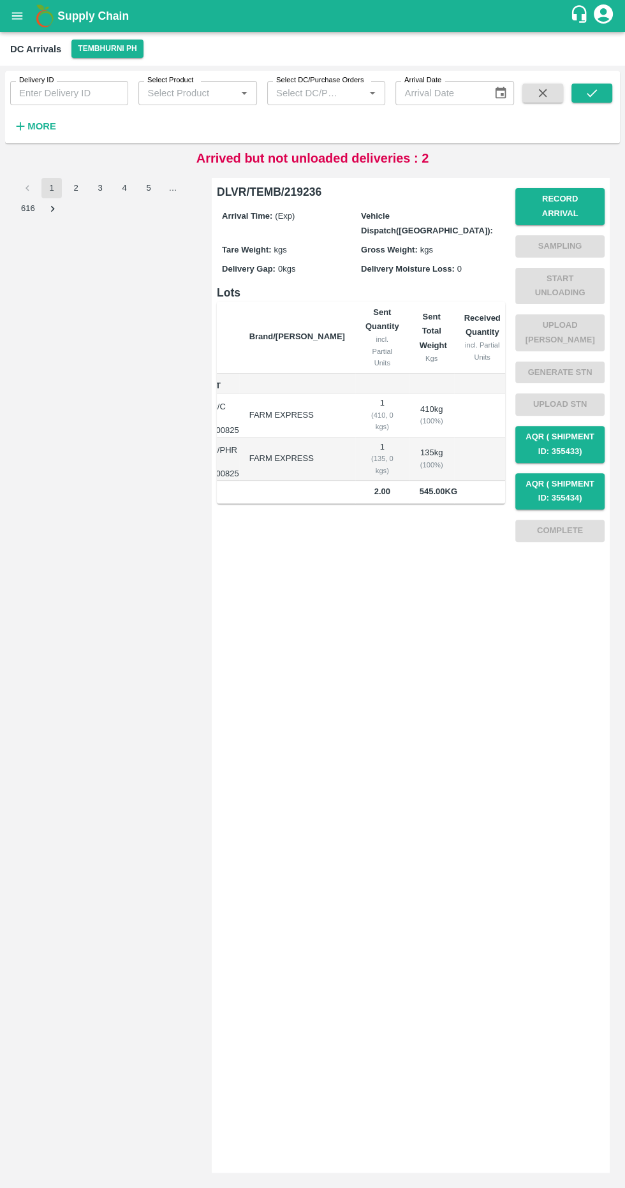
click at [17, 16] on icon "open drawer" at bounding box center [17, 15] width 11 height 7
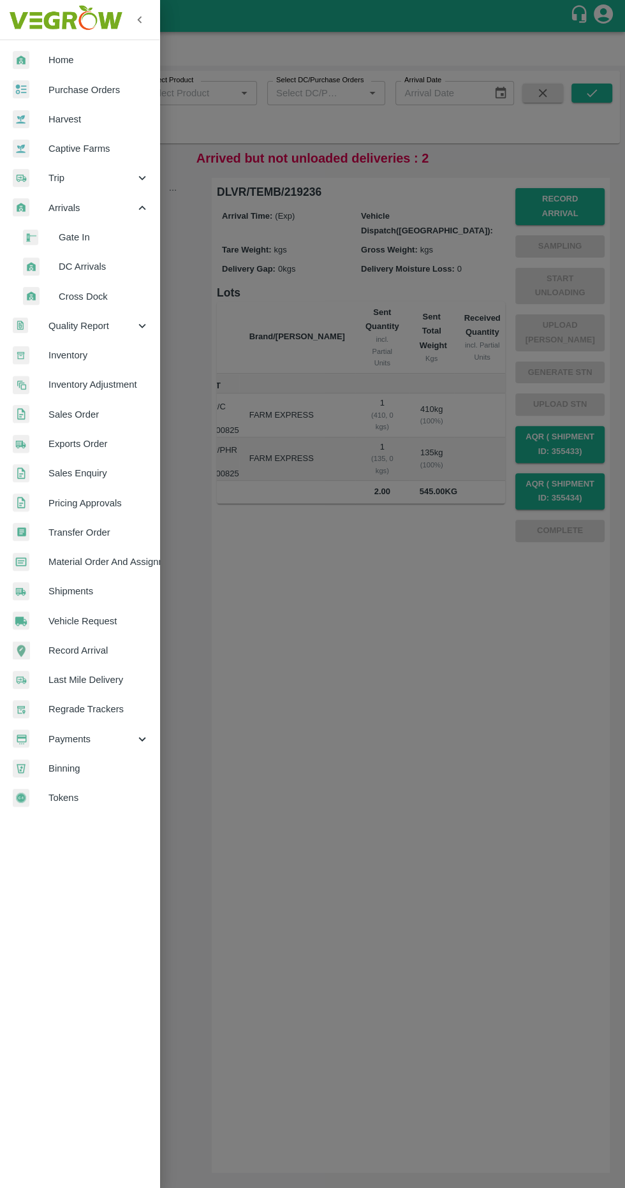
click at [321, 610] on div at bounding box center [312, 594] width 625 height 1188
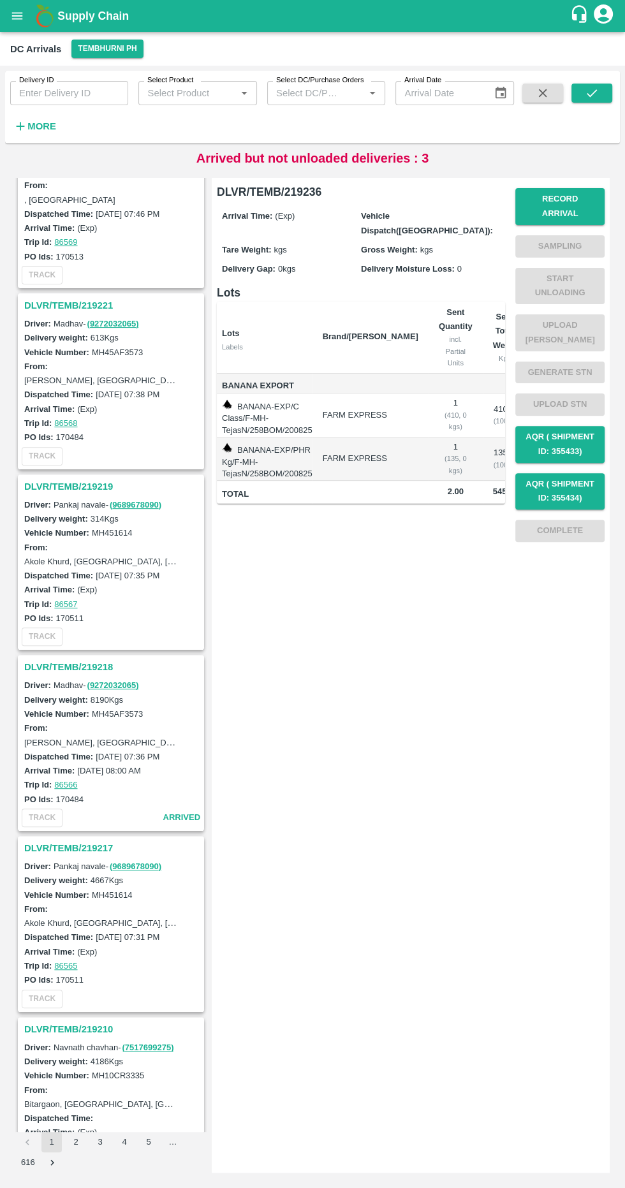
scroll to position [1163, 0]
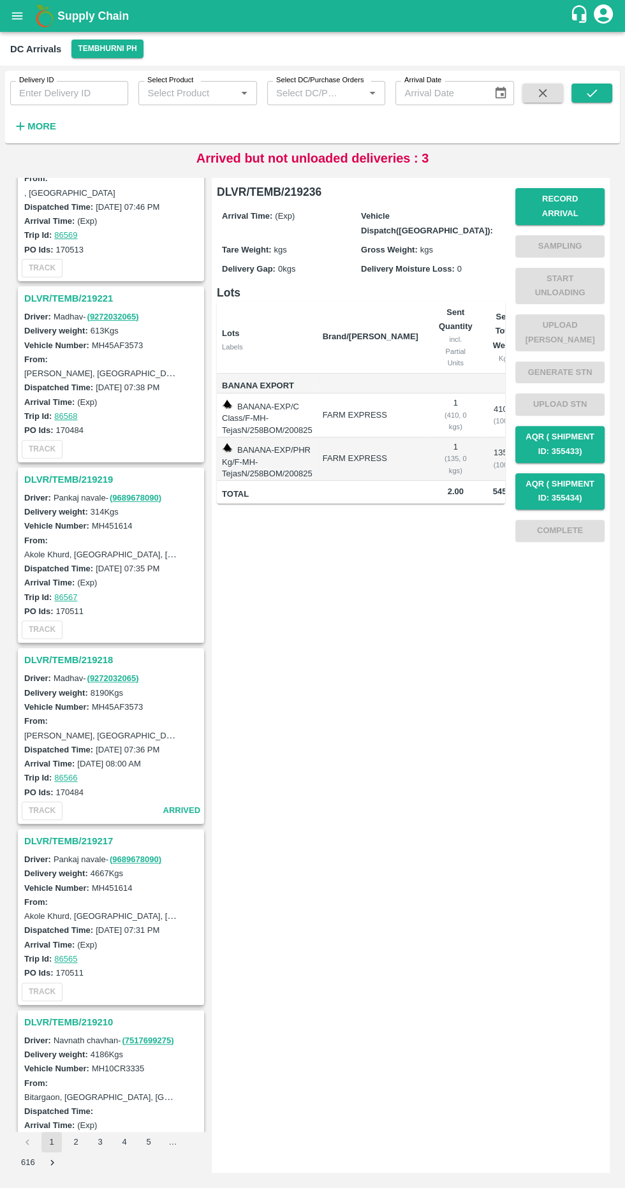
click at [101, 651] on h3 "DLVR/TEMB/219218" at bounding box center [112, 659] width 177 height 17
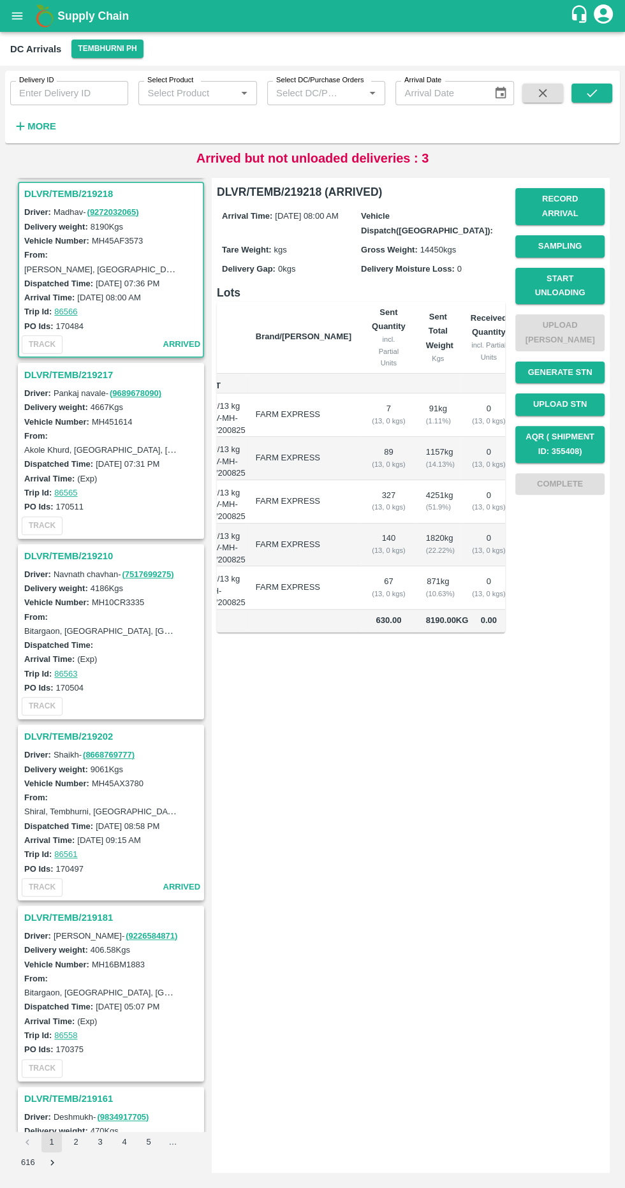
scroll to position [0, 76]
click at [565, 278] on button "Start Unloading" at bounding box center [559, 286] width 89 height 37
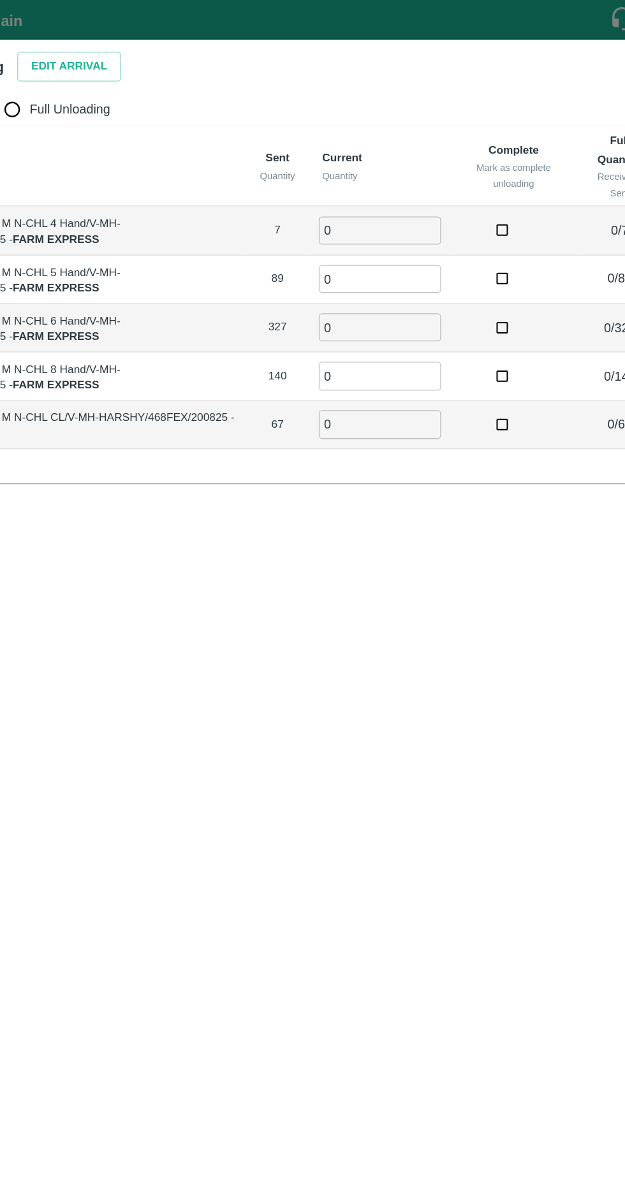
click at [351, 174] on input "0" at bounding box center [397, 173] width 92 height 21
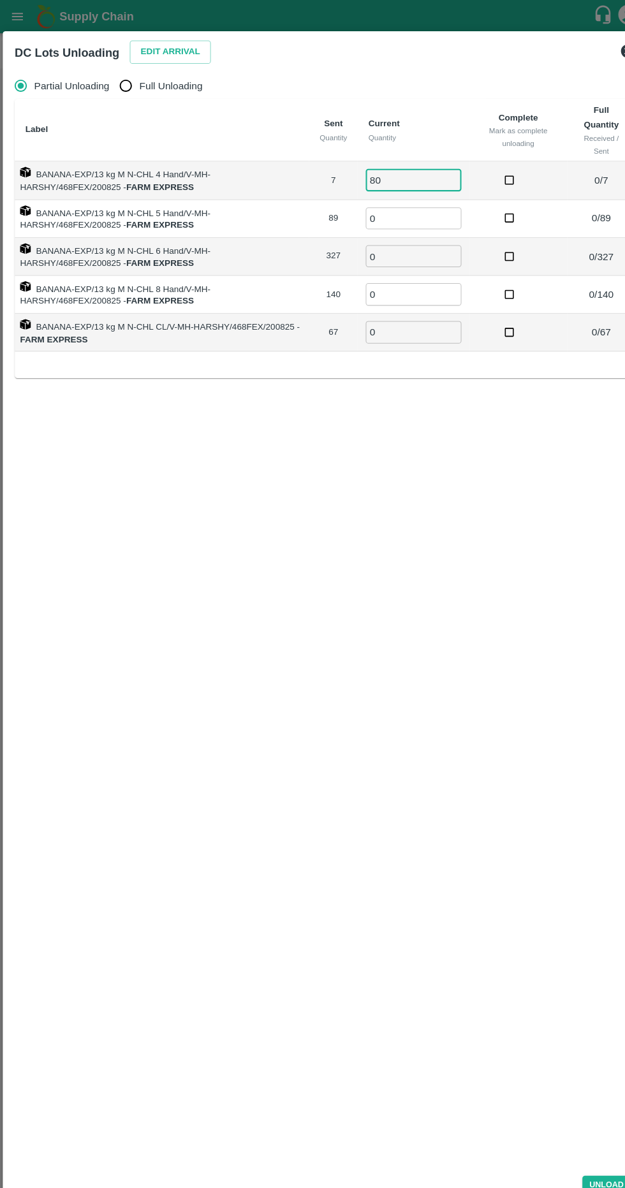
type input "80"
click at [168, 47] on button "Edit Arrival" at bounding box center [164, 50] width 78 height 22
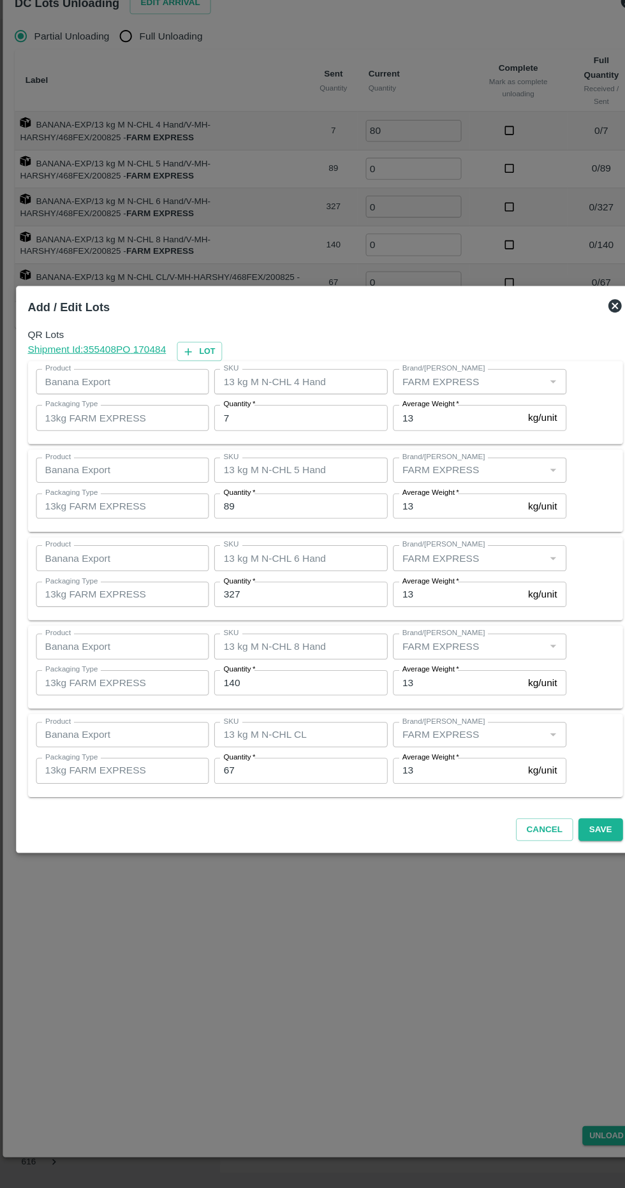
click at [296, 453] on input "7" at bounding box center [289, 448] width 166 height 24
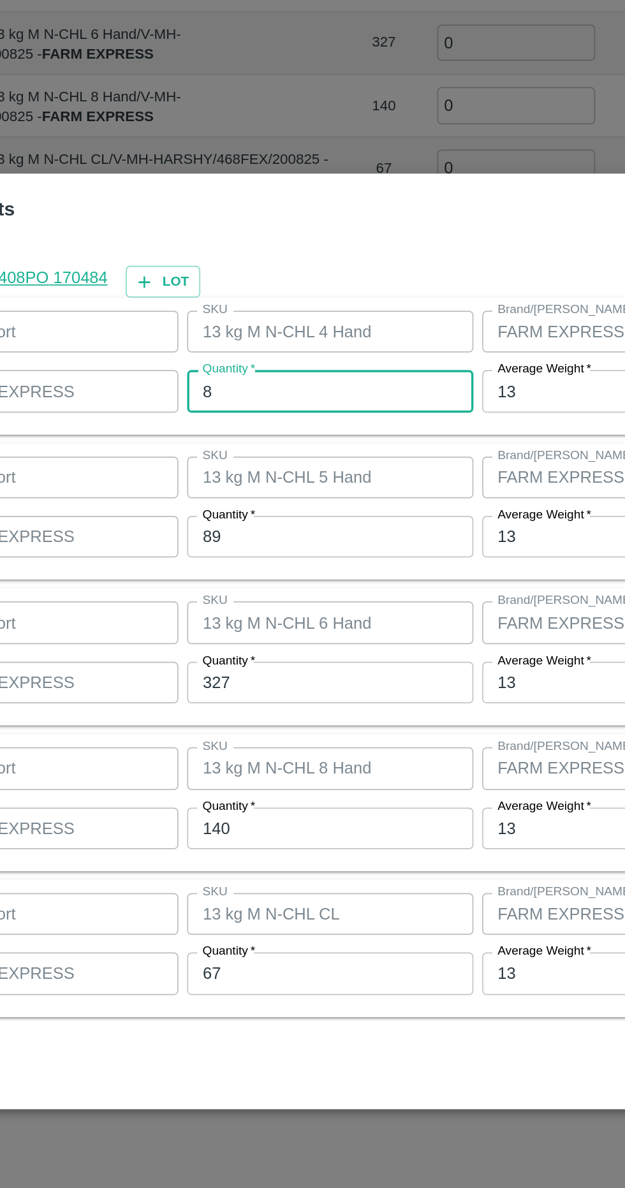
type input "8"
click at [291, 536] on input "89" at bounding box center [289, 533] width 166 height 24
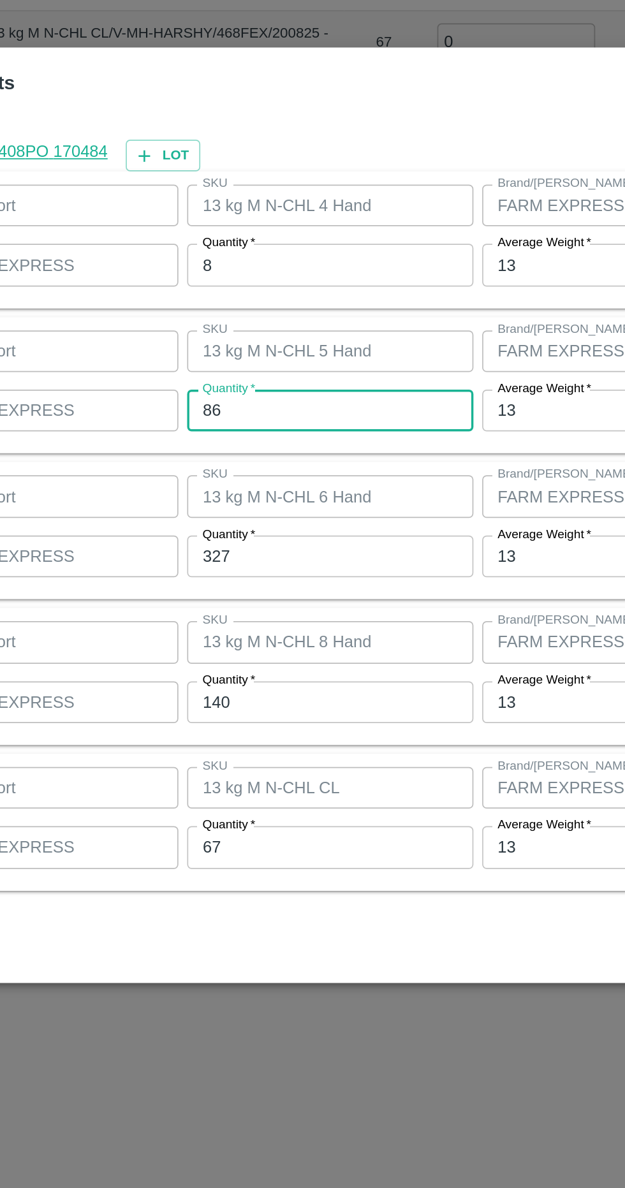
type input "86"
click at [305, 614] on input "327" at bounding box center [289, 618] width 166 height 24
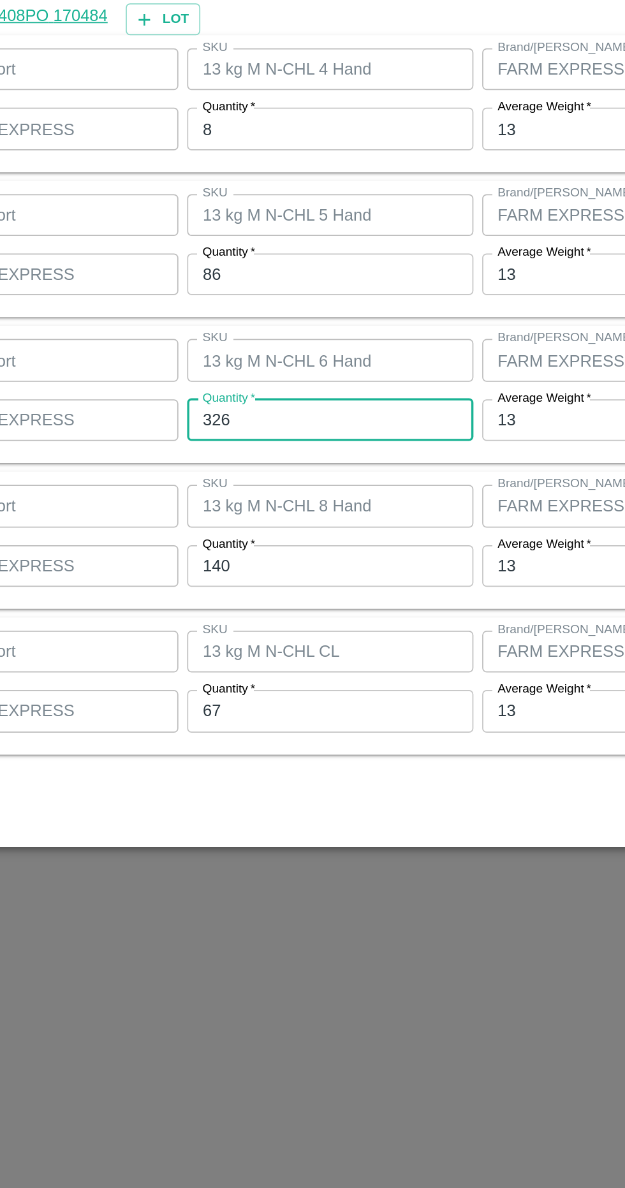
type input "326"
click at [313, 706] on input "140" at bounding box center [289, 702] width 166 height 24
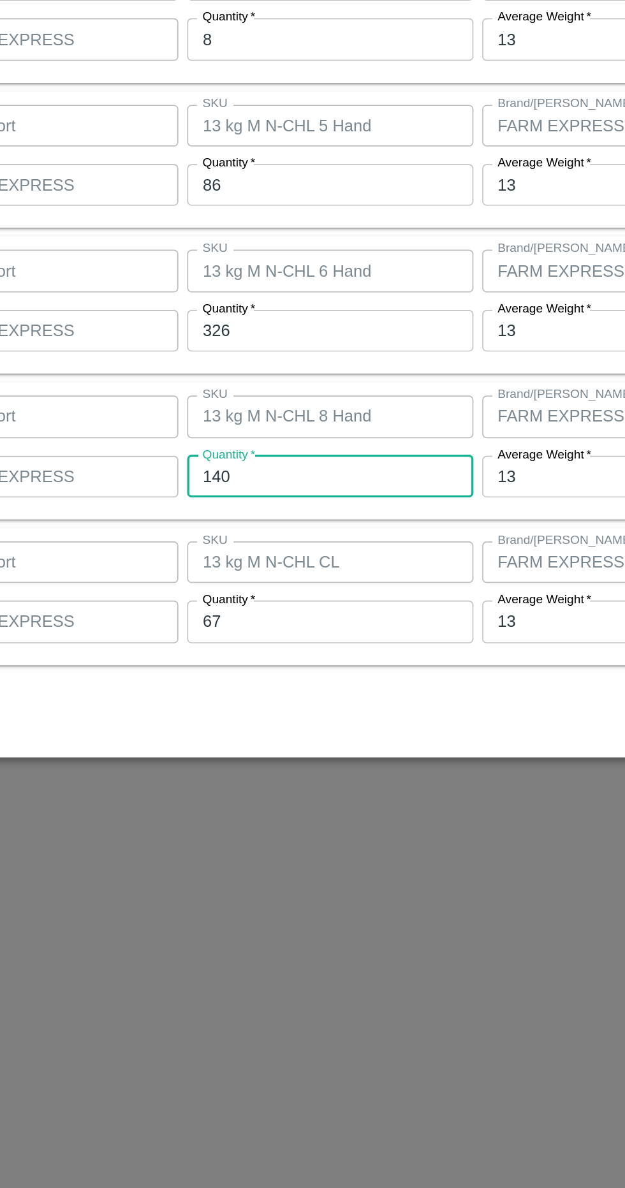
click at [298, 790] on input "67" at bounding box center [289, 786] width 166 height 24
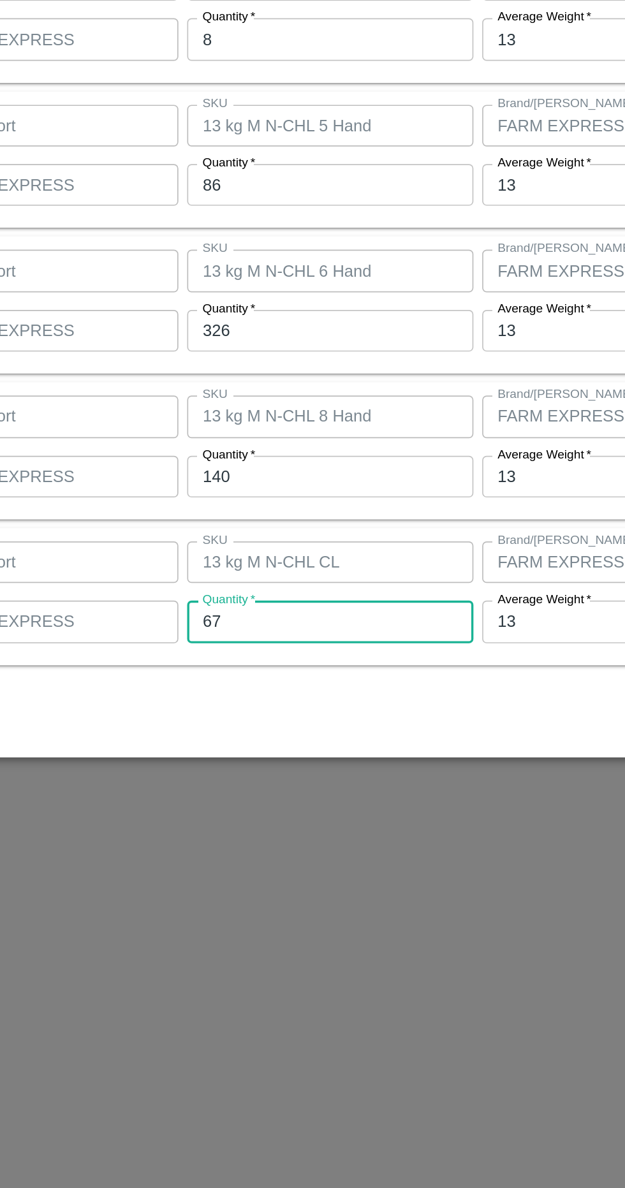
type input "6"
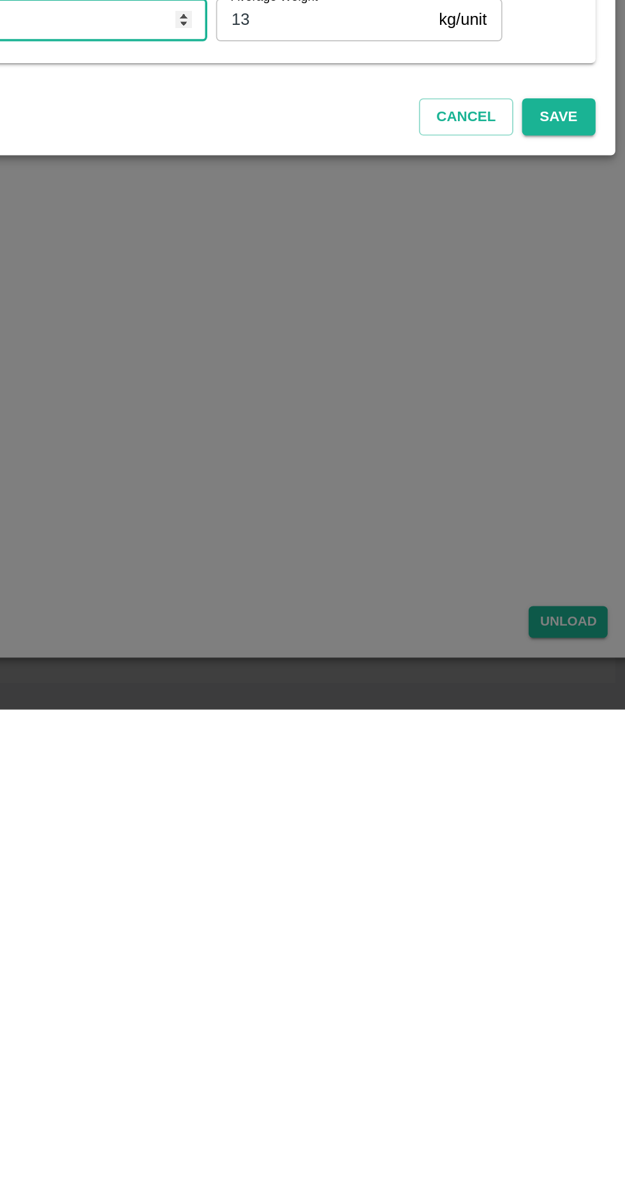
type input "70"
click at [578, 843] on button "Save" at bounding box center [576, 843] width 42 height 22
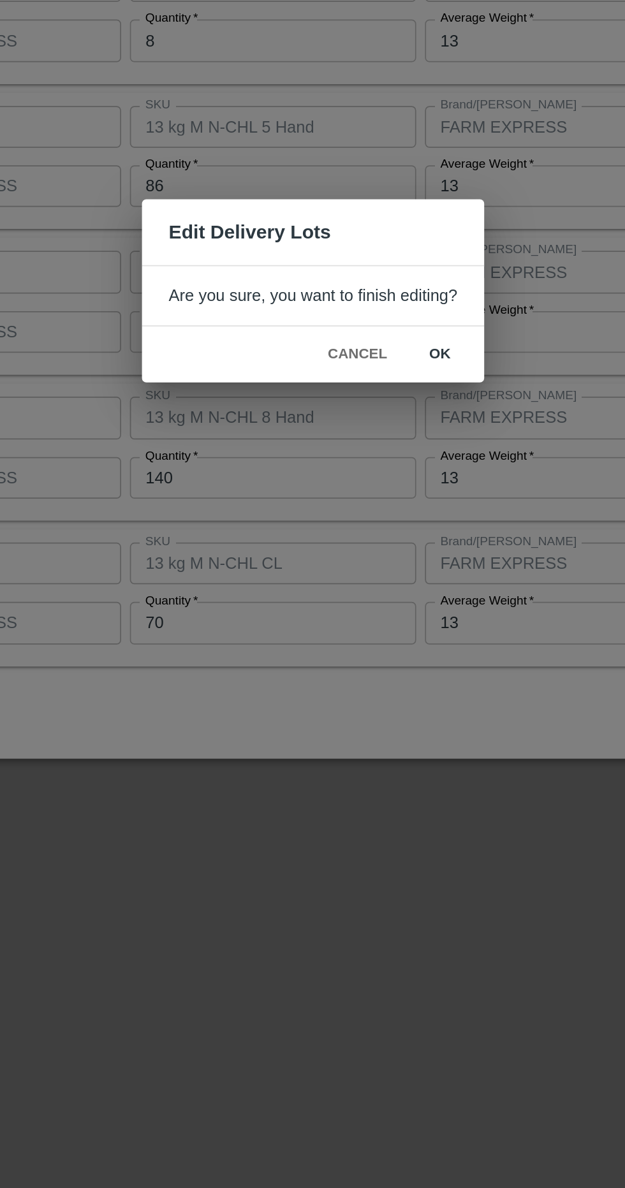
click at [390, 633] on button "ok" at bounding box center [386, 631] width 41 height 22
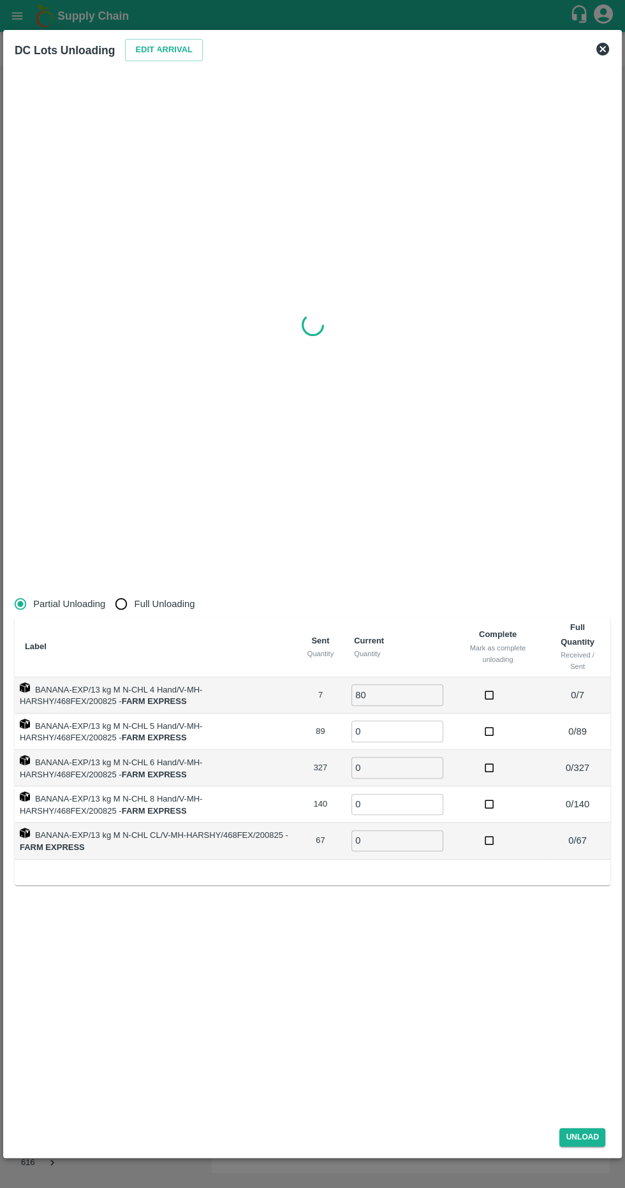
type input "0"
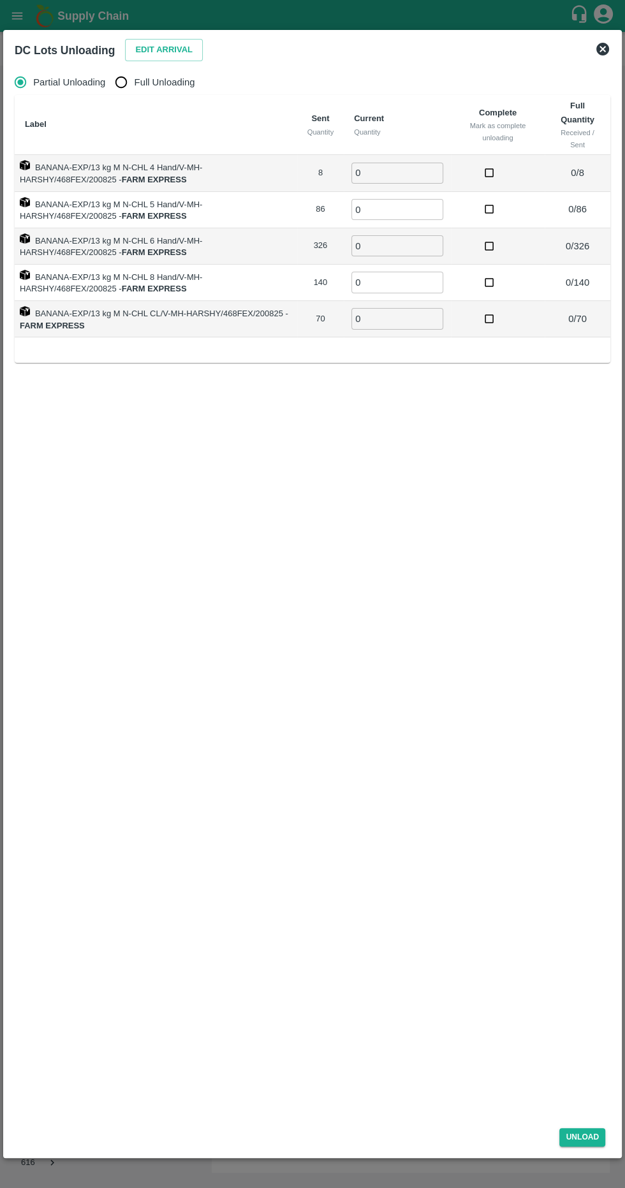
click at [122, 70] on input "Full Unloading" at bounding box center [120, 81] width 25 height 25
radio input "true"
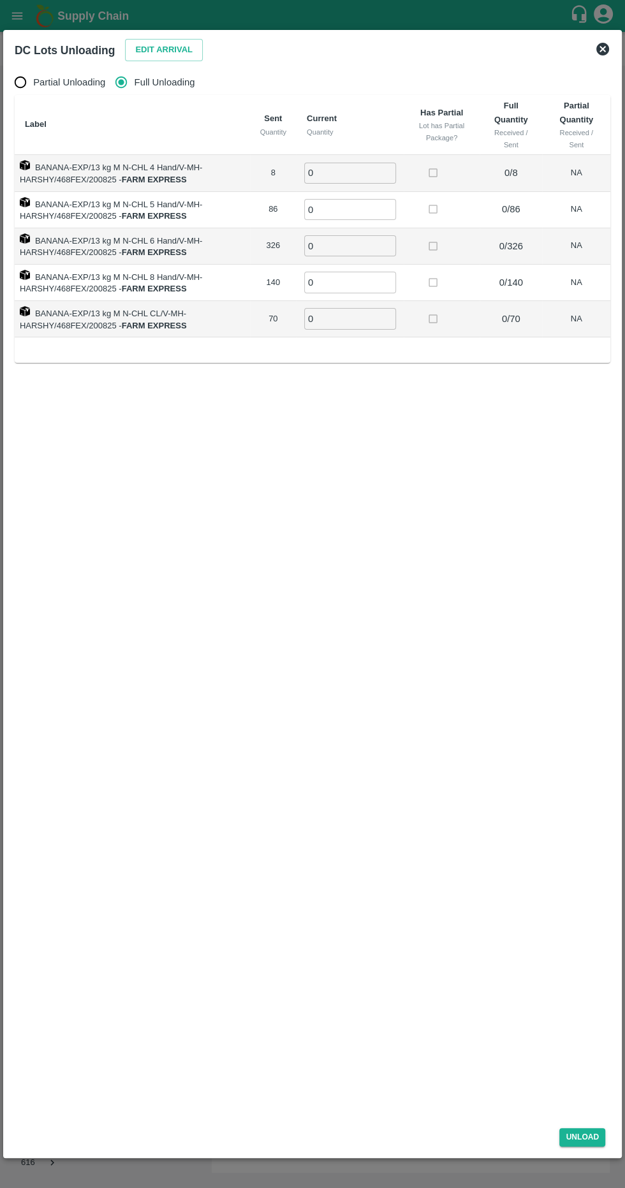
click at [370, 172] on input "0" at bounding box center [350, 173] width 92 height 21
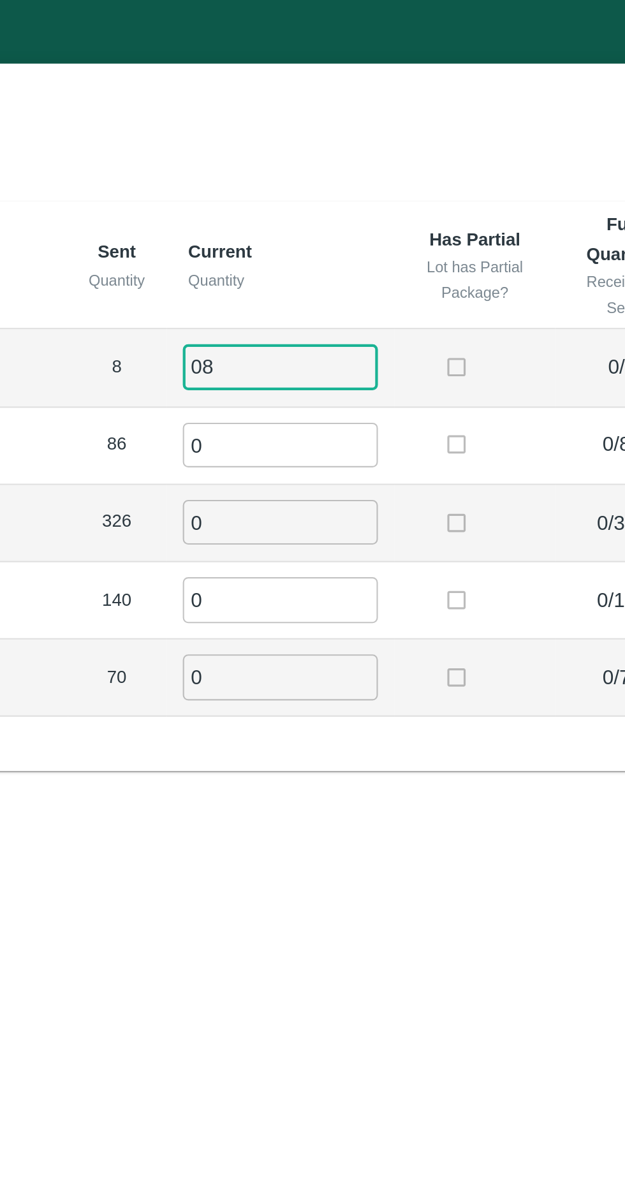
click at [351, 207] on input "0" at bounding box center [350, 209] width 92 height 21
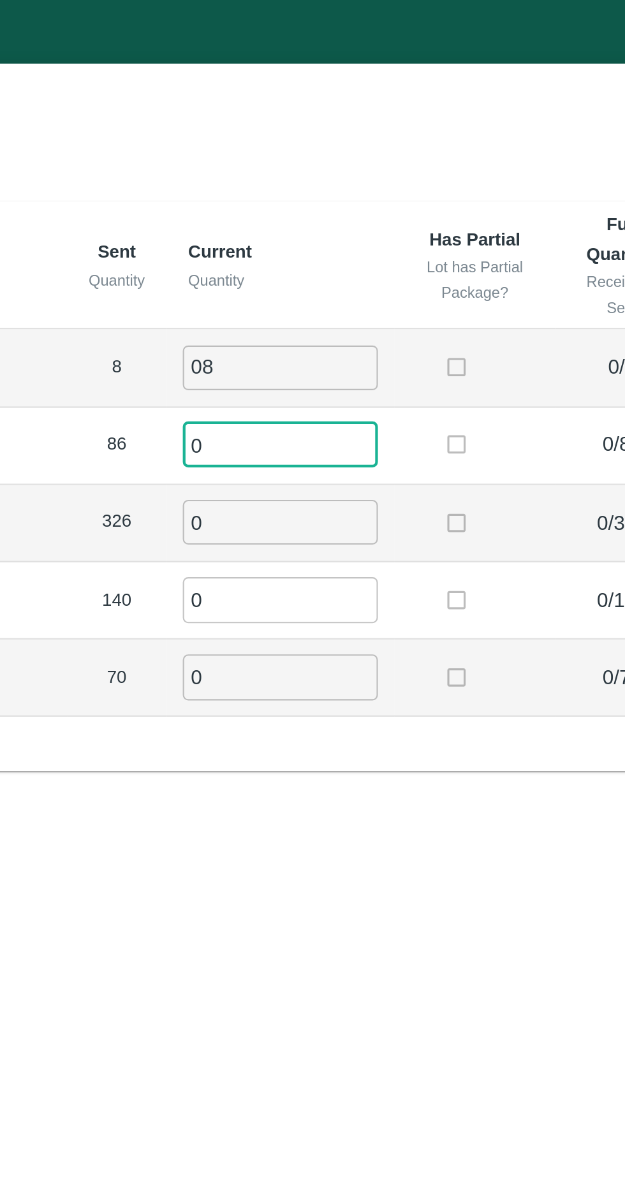
click at [357, 169] on input "08" at bounding box center [350, 173] width 92 height 21
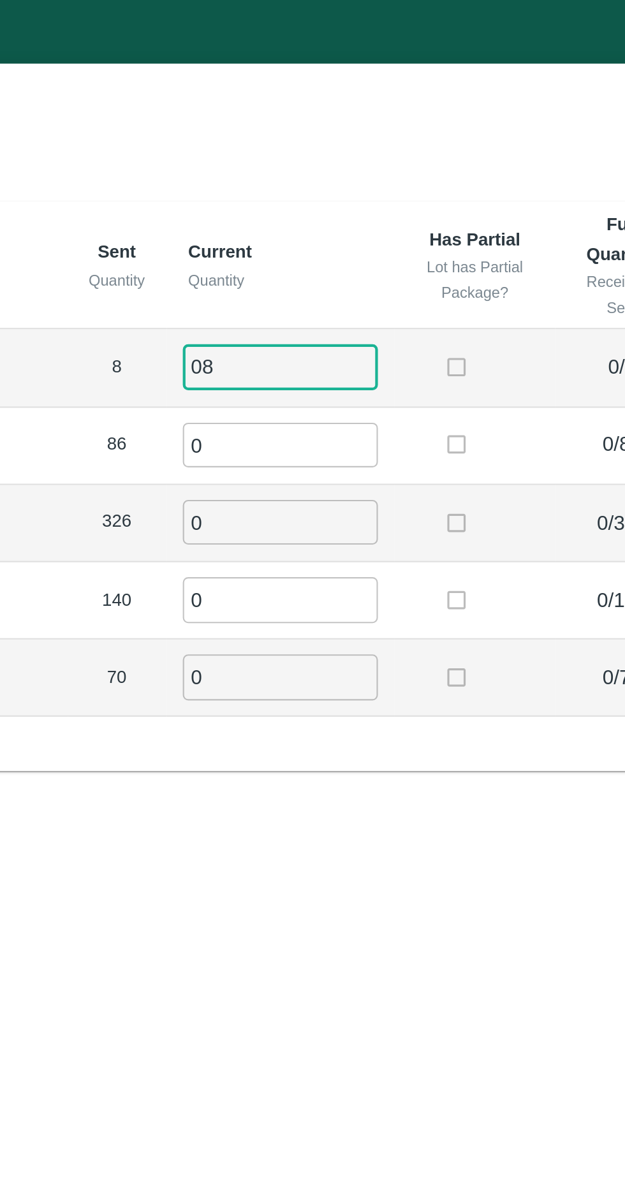
type input "0"
type input "8"
click at [365, 205] on input "0" at bounding box center [350, 209] width 92 height 21
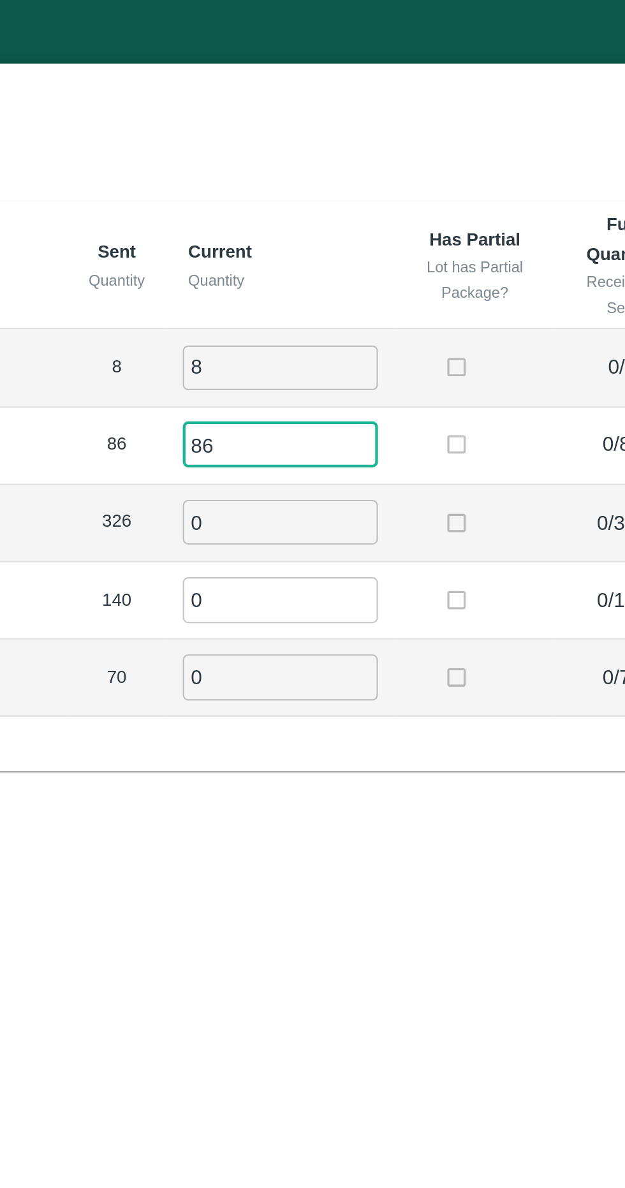
type input "86"
click at [367, 247] on input "0" at bounding box center [350, 245] width 92 height 21
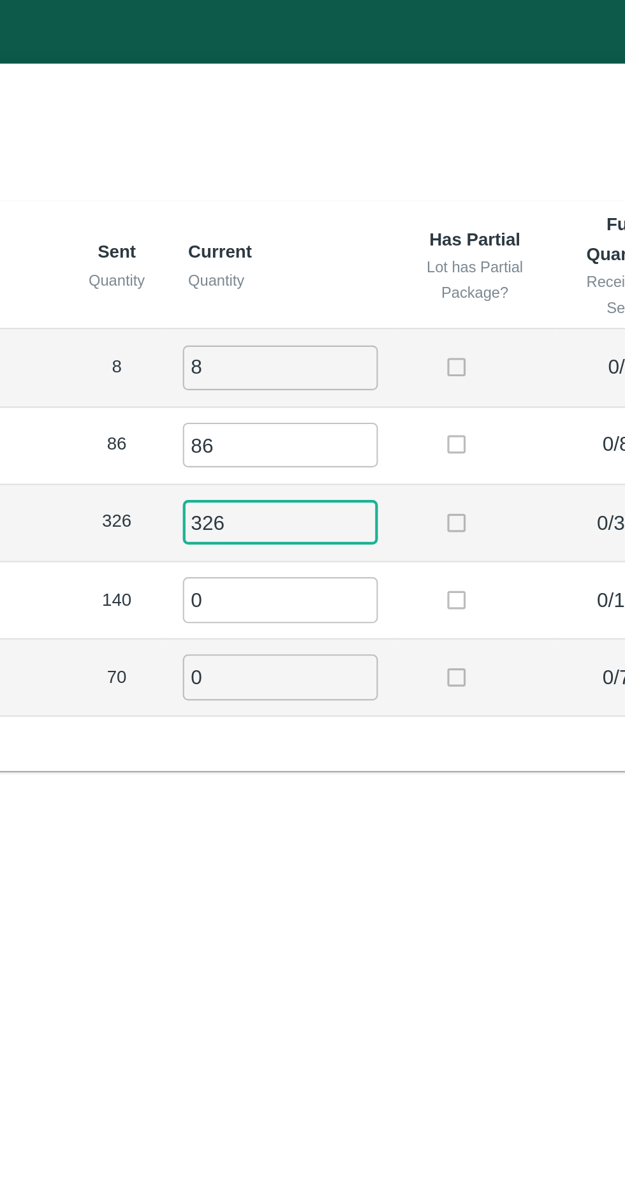
type input "326"
click at [352, 285] on input "0" at bounding box center [350, 282] width 92 height 21
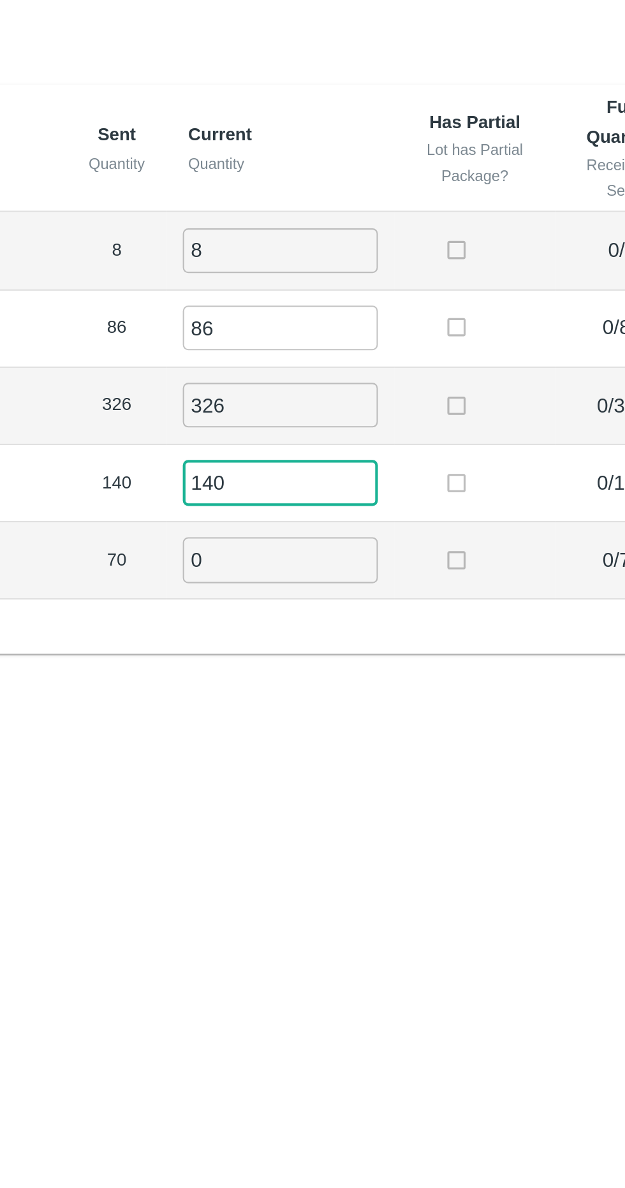
type input "140"
click at [364, 316] on input "0" at bounding box center [350, 318] width 92 height 21
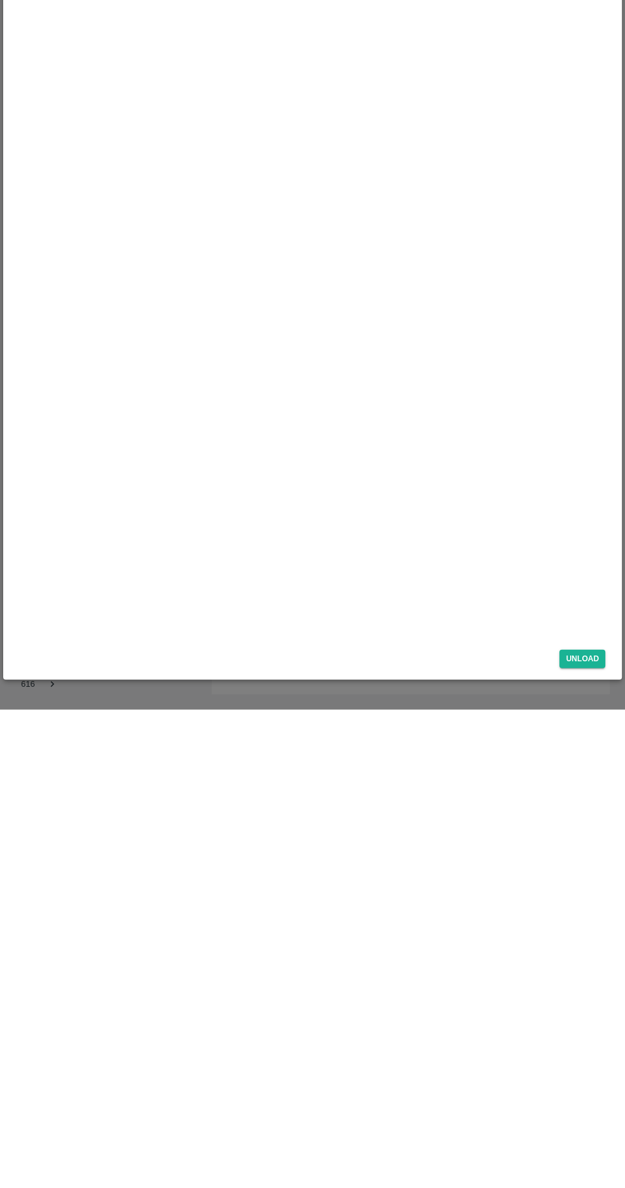
type input "70"
click at [592, 1135] on button "Unload" at bounding box center [582, 1137] width 46 height 18
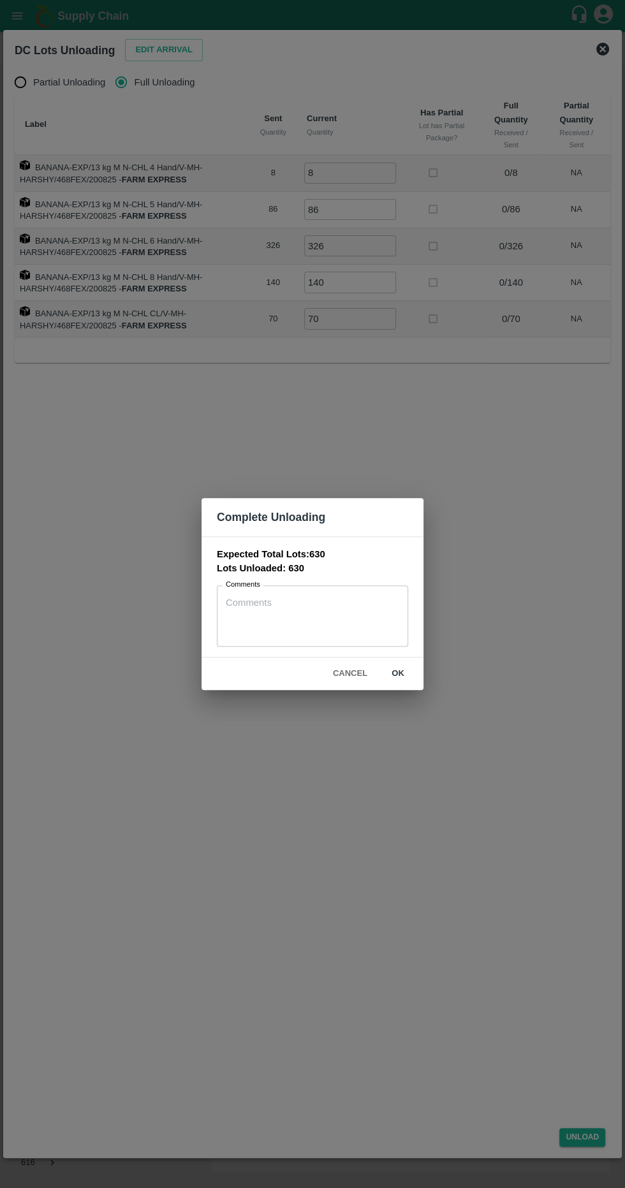
click at [398, 674] on button "ok" at bounding box center [397, 673] width 41 height 22
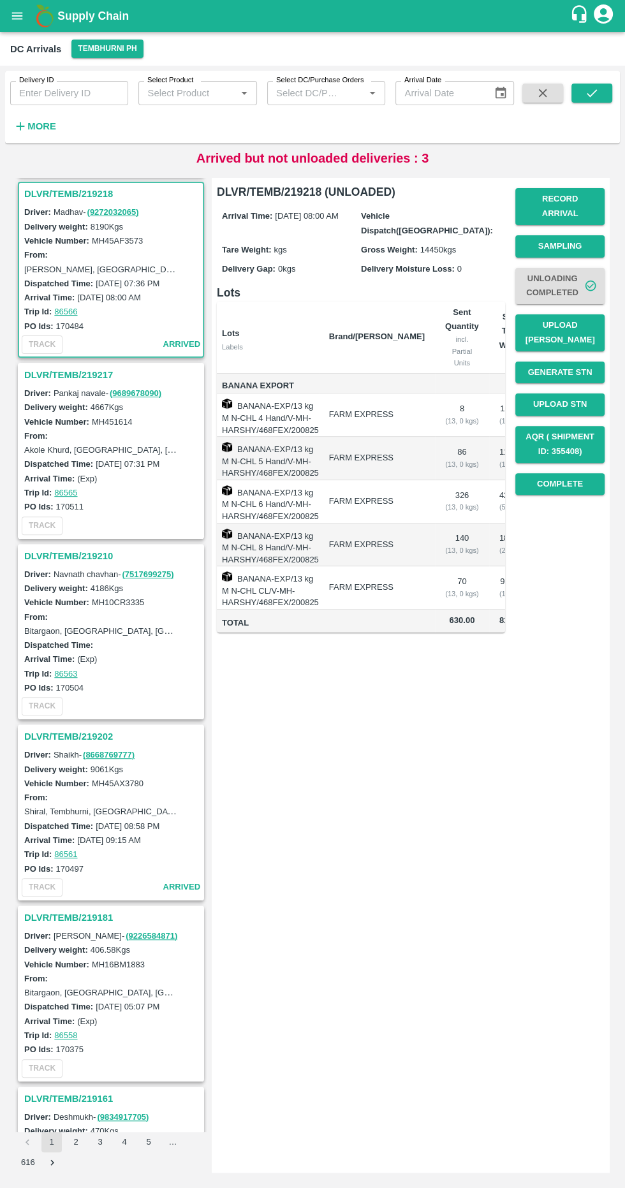
click at [582, 314] on button "Upload [PERSON_NAME]" at bounding box center [559, 332] width 89 height 37
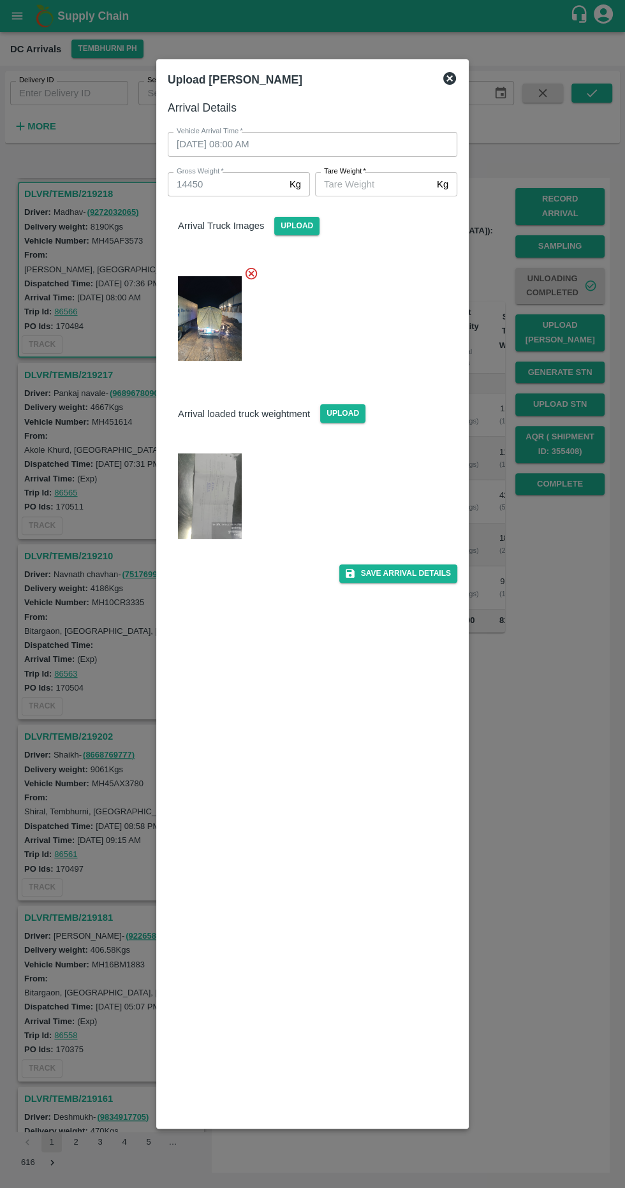
click at [384, 180] on input "Tare Weight   *" at bounding box center [373, 184] width 117 height 24
click at [428, 69] on div "Upload [PERSON_NAME]" at bounding box center [296, 77] width 279 height 33
click at [442, 73] on icon at bounding box center [449, 78] width 15 height 15
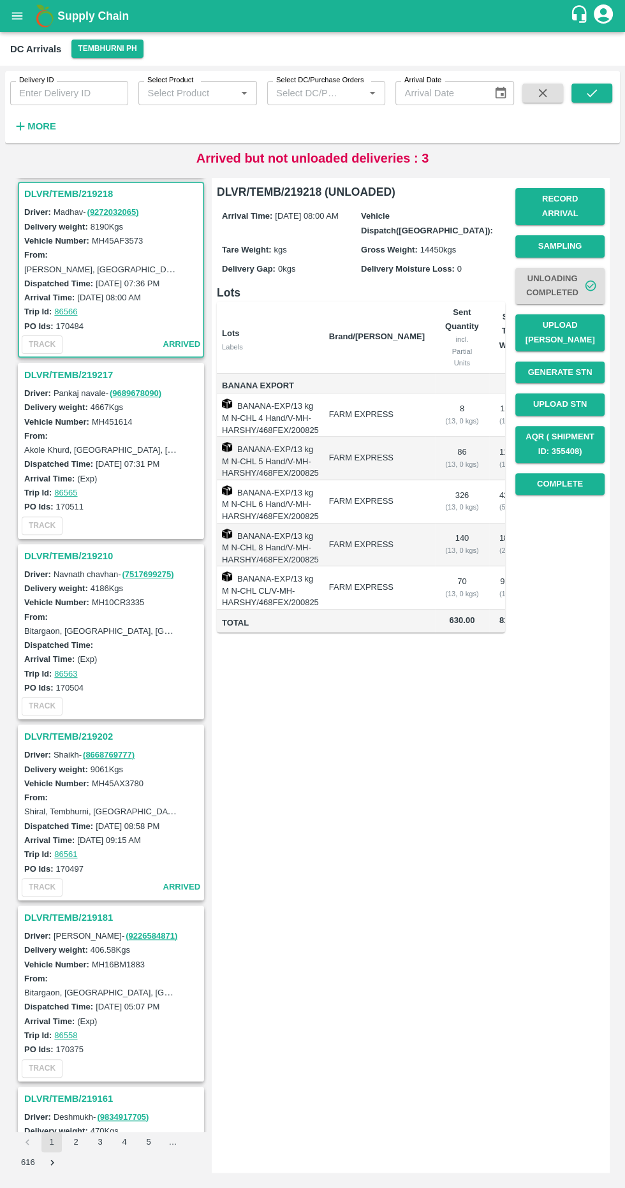
click at [397, 171] on div "DLVR/TEMB/219236 Driver: Shaikh - ( 8668769777 ) Delivery weight: 545 Kgs Vehic…" at bounding box center [312, 675] width 614 height 1015
click at [83, 728] on h3 "DLVR/TEMB/219202" at bounding box center [112, 736] width 177 height 17
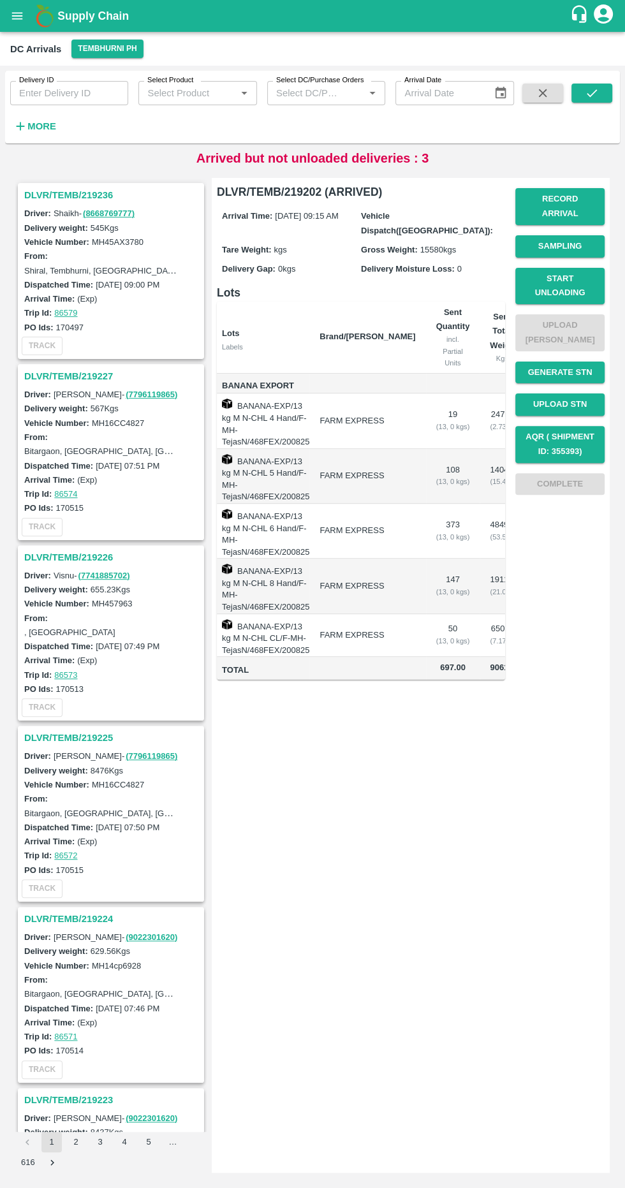
scroll to position [0, 70]
